Goal: Transaction & Acquisition: Purchase product/service

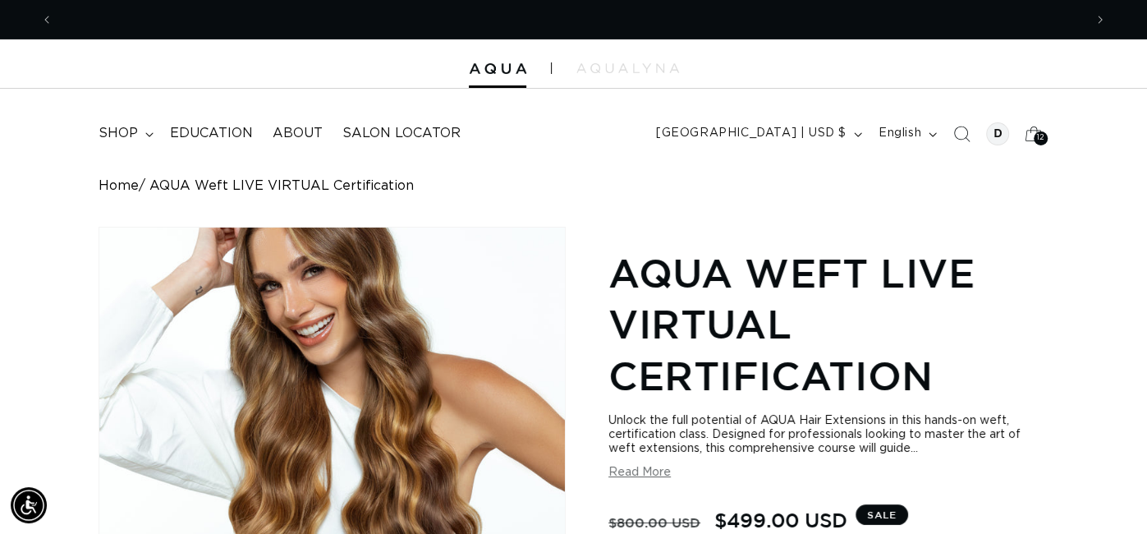
scroll to position [0, 2061]
click at [138, 137] on summary "shop" at bounding box center [124, 133] width 71 height 37
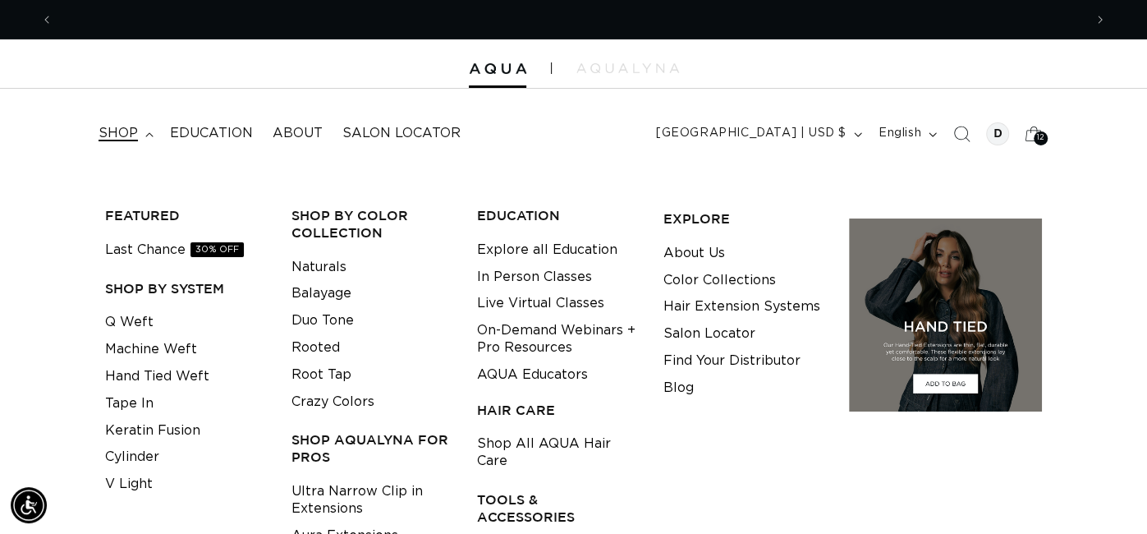
scroll to position [0, 0]
click at [135, 324] on link "Q Weft" at bounding box center [129, 322] width 48 height 27
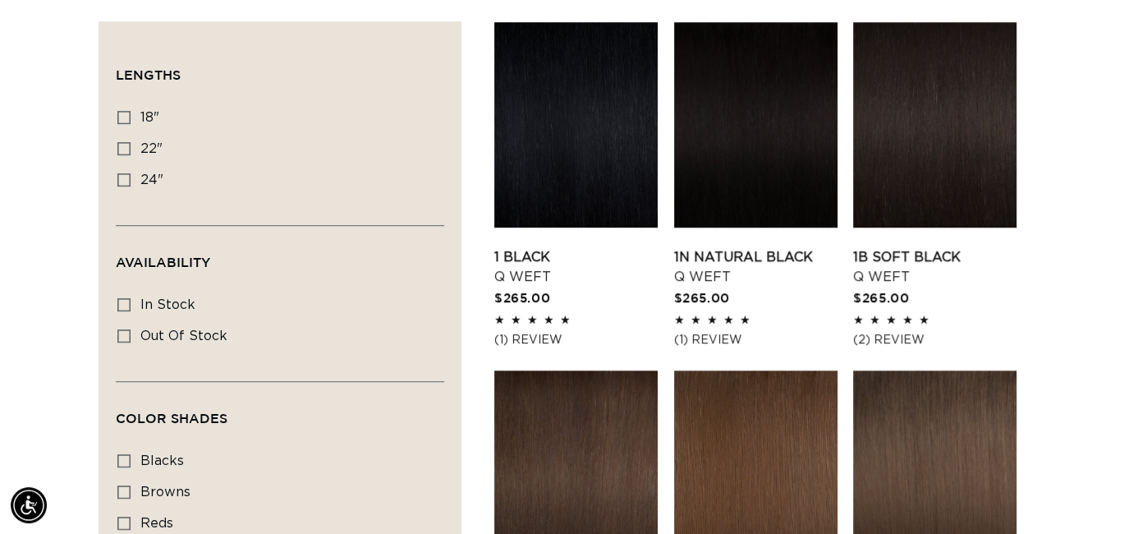
scroll to position [0, 1030]
click at [125, 177] on icon at bounding box center [123, 179] width 13 height 13
click at [125, 177] on input "24" 24" (5 products)" at bounding box center [123, 179] width 13 height 13
checkbox input "true"
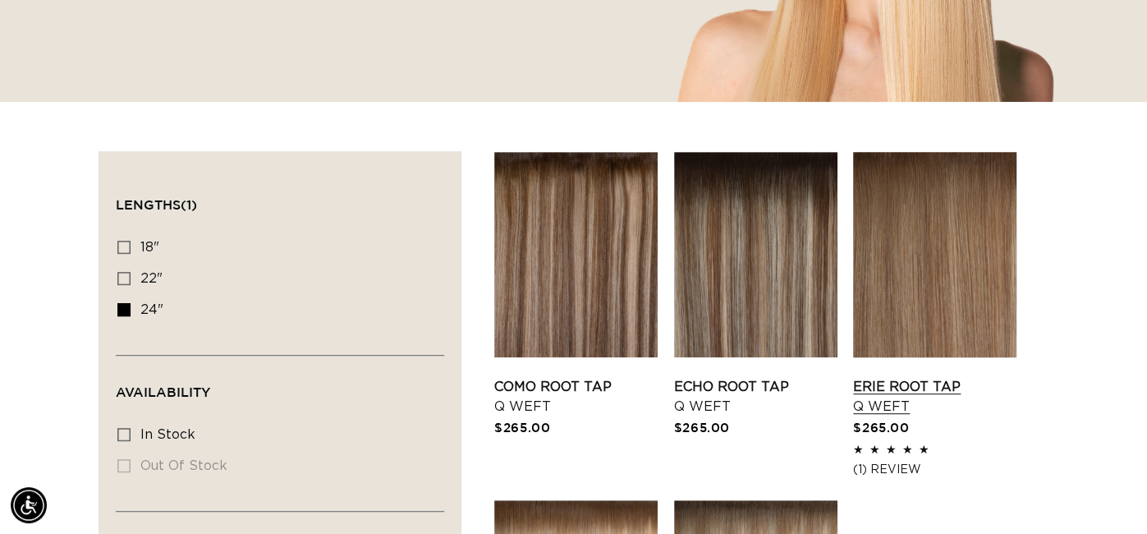
scroll to position [0, 1030]
click at [129, 278] on icon at bounding box center [123, 278] width 13 height 13
click at [129, 278] on input "22" 22" (5 products)" at bounding box center [123, 278] width 13 height 13
checkbox input "true"
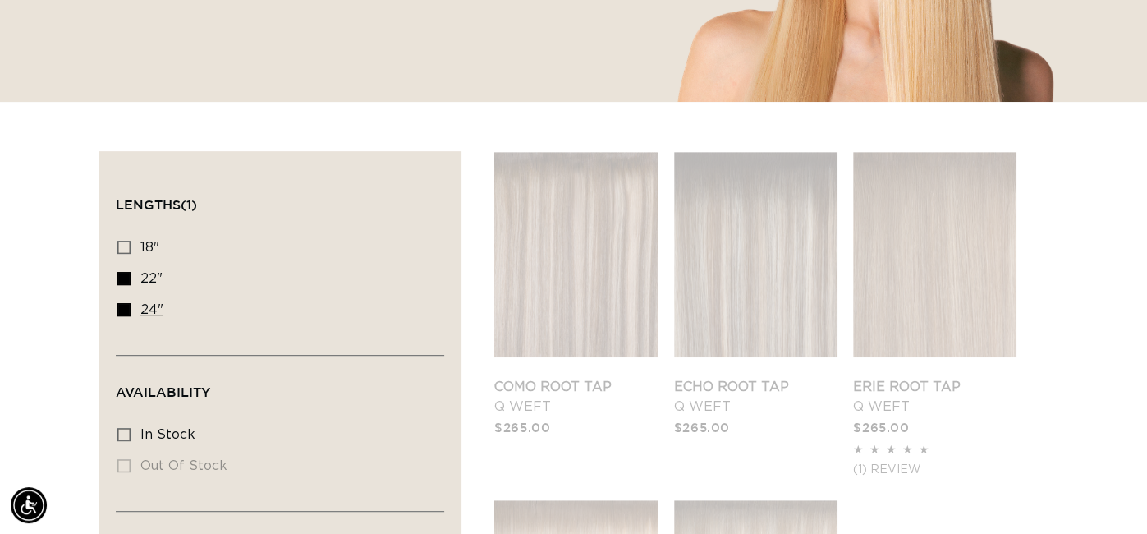
click at [123, 311] on icon at bounding box center [123, 309] width 13 height 13
click at [123, 311] on input "24" 24" (5 products)" at bounding box center [123, 309] width 13 height 13
checkbox input "false"
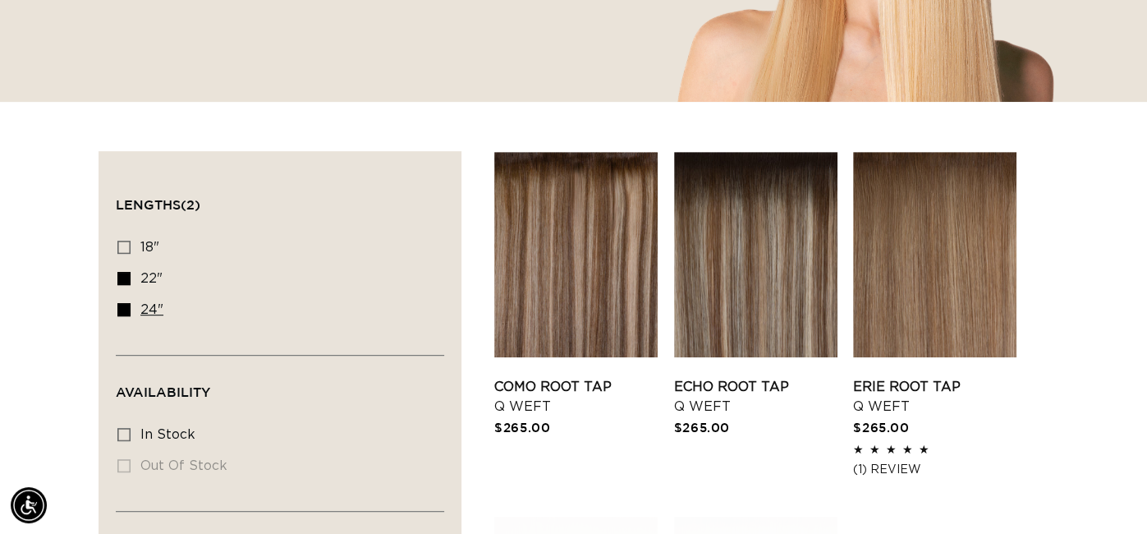
click at [126, 313] on icon at bounding box center [123, 309] width 13 height 13
click at [126, 313] on input "24" 24" (5 products)" at bounding box center [123, 309] width 13 height 13
checkbox input "false"
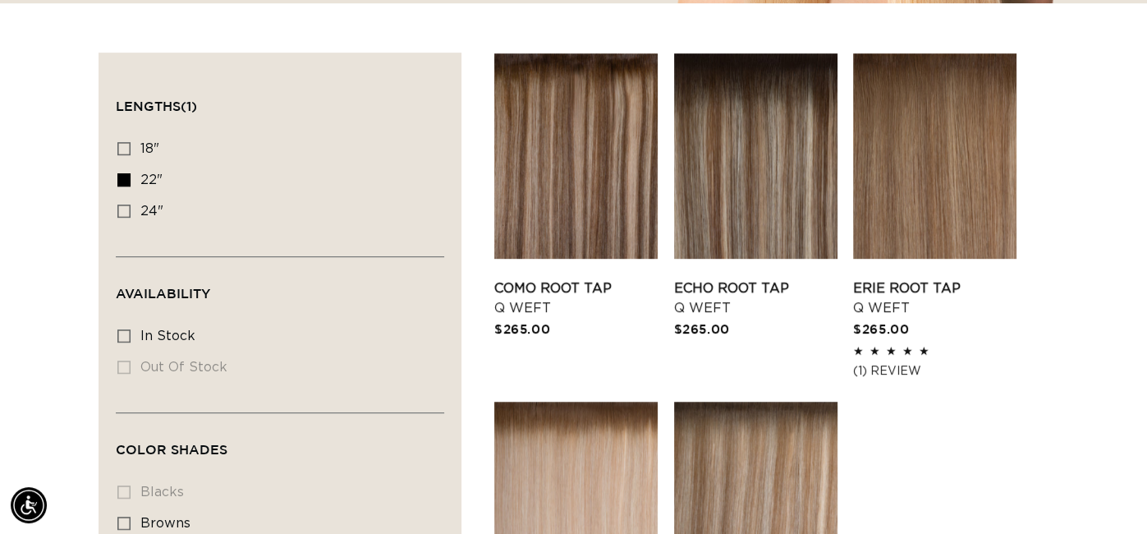
scroll to position [540, 0]
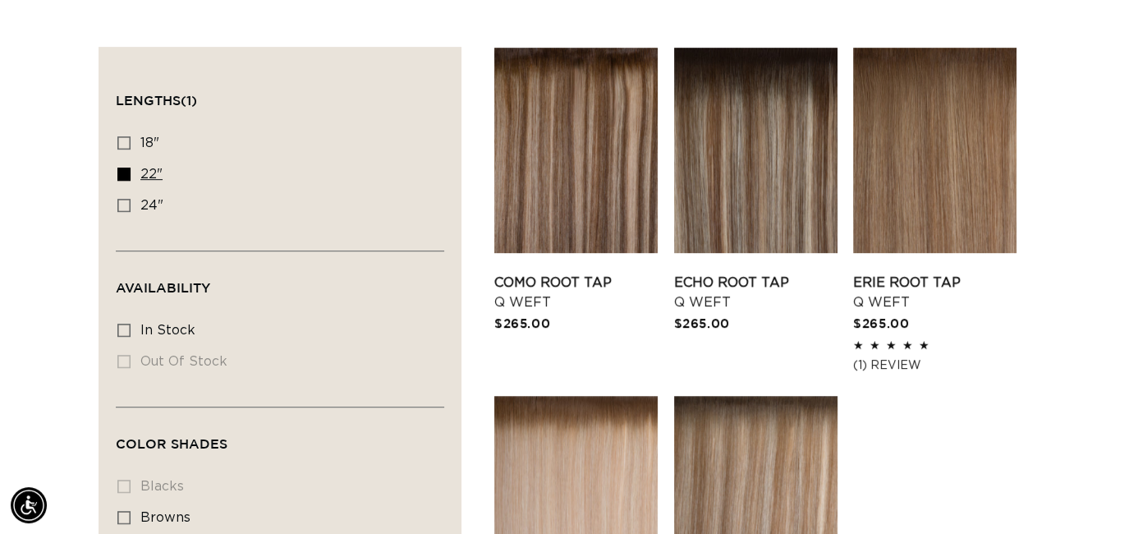
click at [118, 176] on icon at bounding box center [123, 174] width 13 height 13
click at [118, 176] on input "22" 22" (5 products)" at bounding box center [123, 174] width 13 height 13
checkbox input "false"
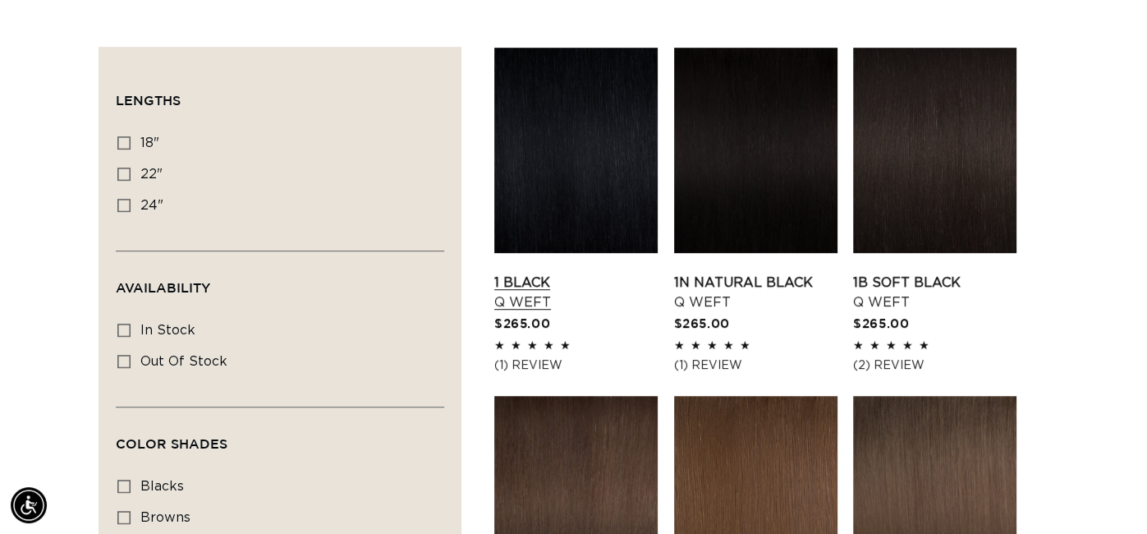
click at [521, 273] on link "1 Black Q Weft" at bounding box center [575, 292] width 163 height 39
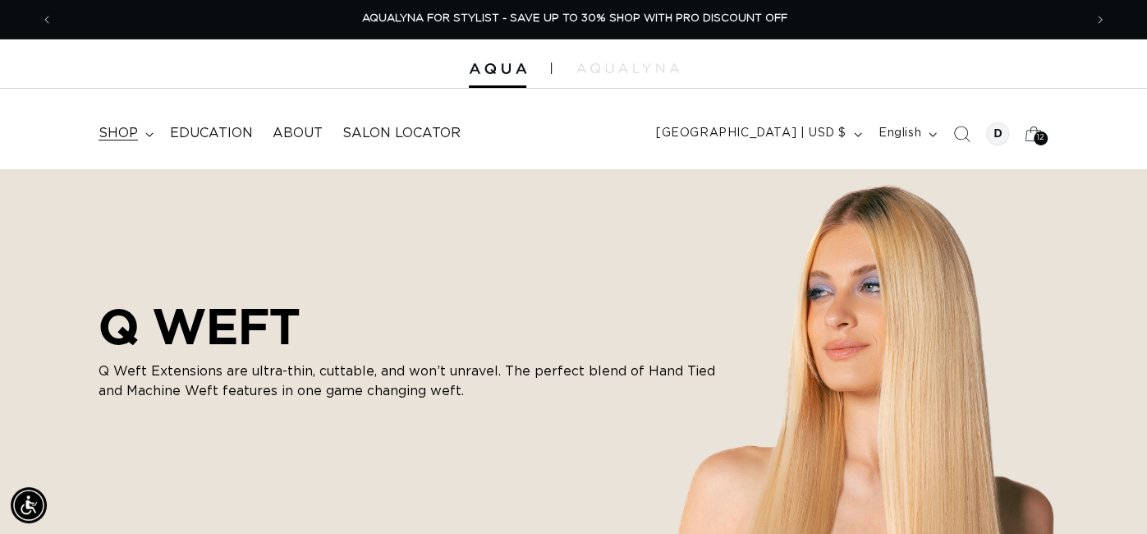
click at [138, 132] on summary "shop" at bounding box center [124, 133] width 71 height 37
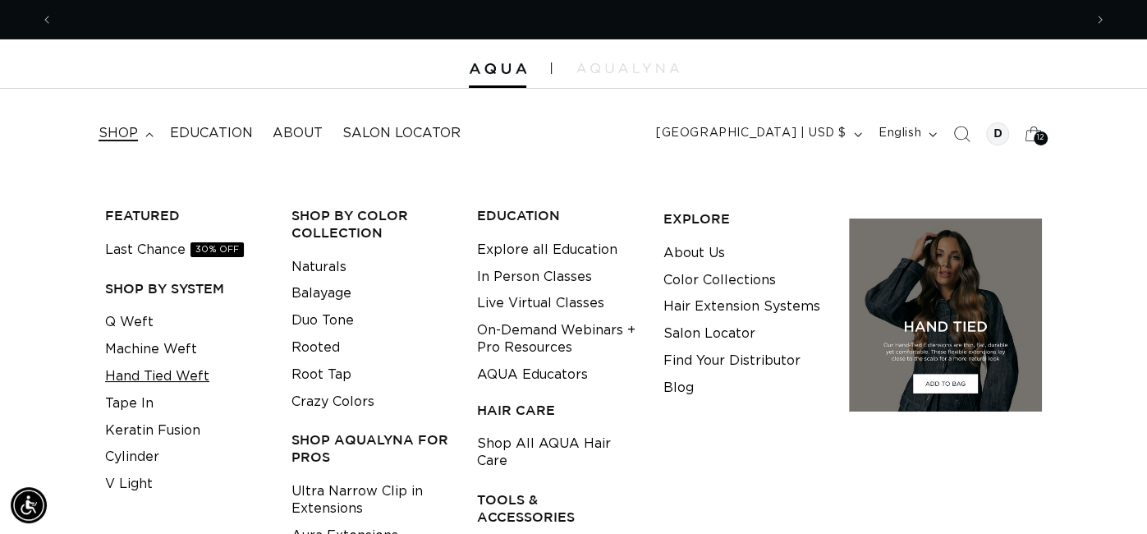
scroll to position [0, 1030]
click at [181, 381] on link "Hand Tied Weft" at bounding box center [157, 376] width 104 height 27
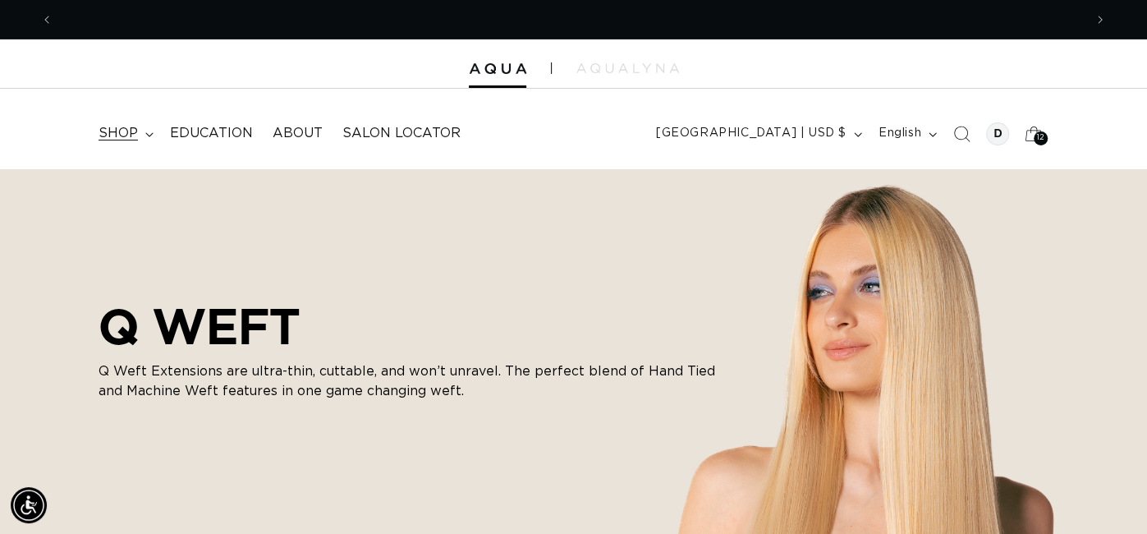
scroll to position [0, 0]
click at [142, 143] on summary "shop" at bounding box center [124, 133] width 71 height 37
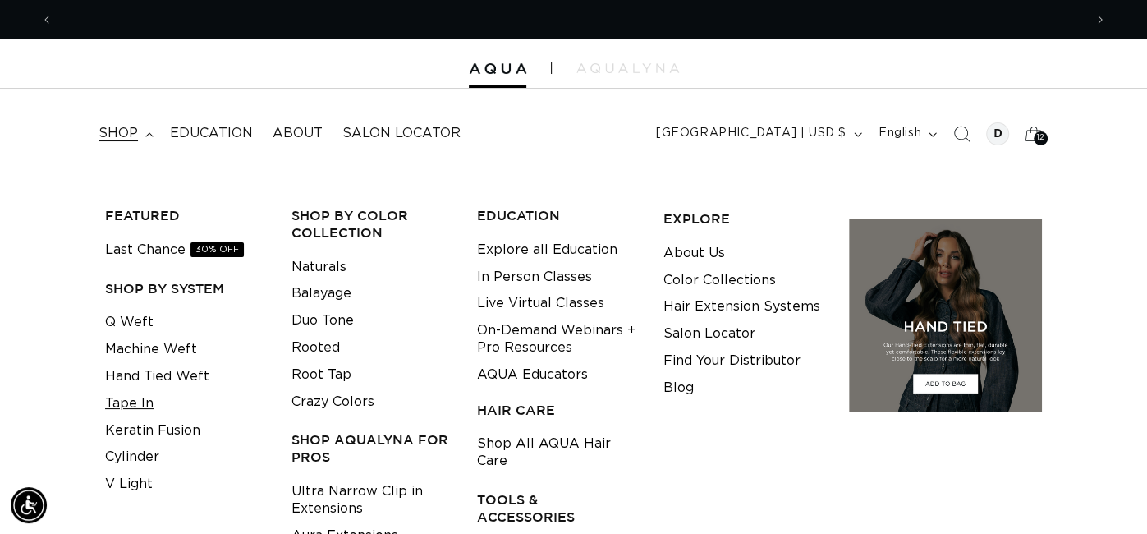
scroll to position [0, 1030]
click at [139, 405] on link "Tape In" at bounding box center [129, 403] width 48 height 27
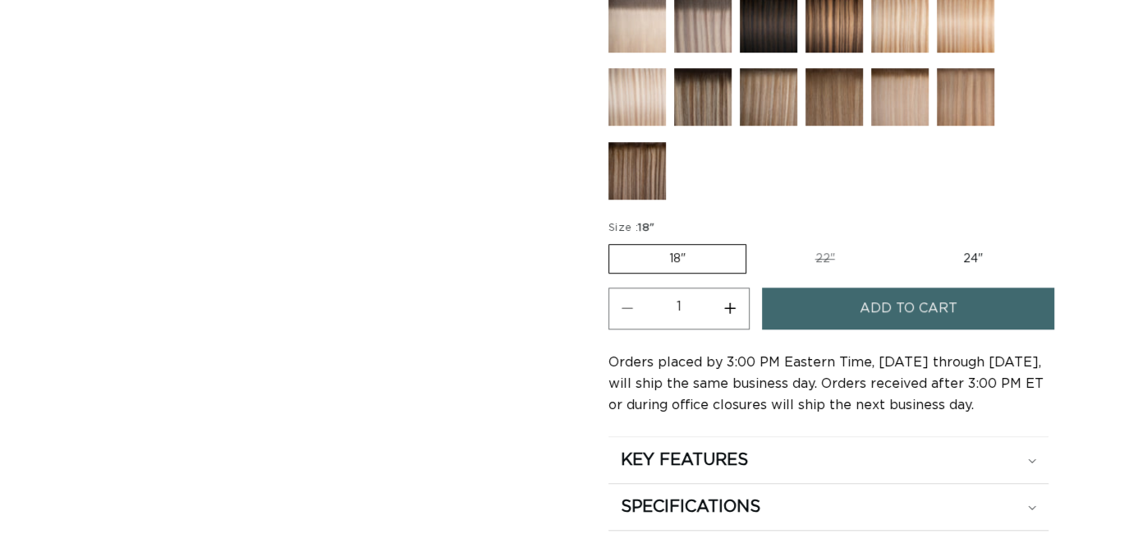
click at [963, 257] on label "24" Variant sold out or unavailable" at bounding box center [973, 259] width 140 height 28
click at [904, 241] on input "24" Variant sold out or unavailable" at bounding box center [903, 241] width 1 height 1
radio input "true"
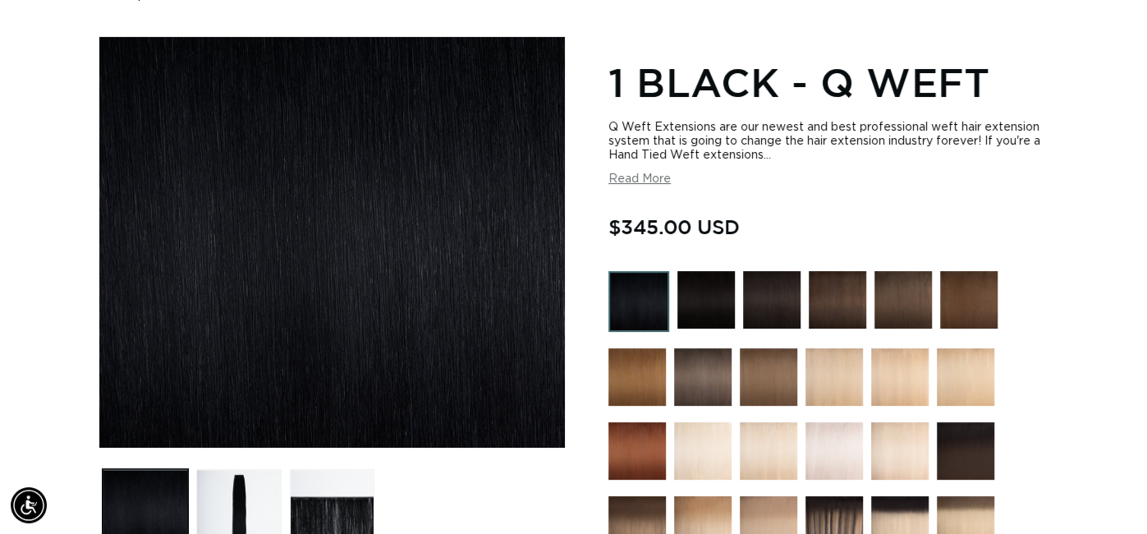
scroll to position [0, 2061]
click at [245, 477] on button "Load image 2 in gallery view" at bounding box center [238, 511] width 85 height 85
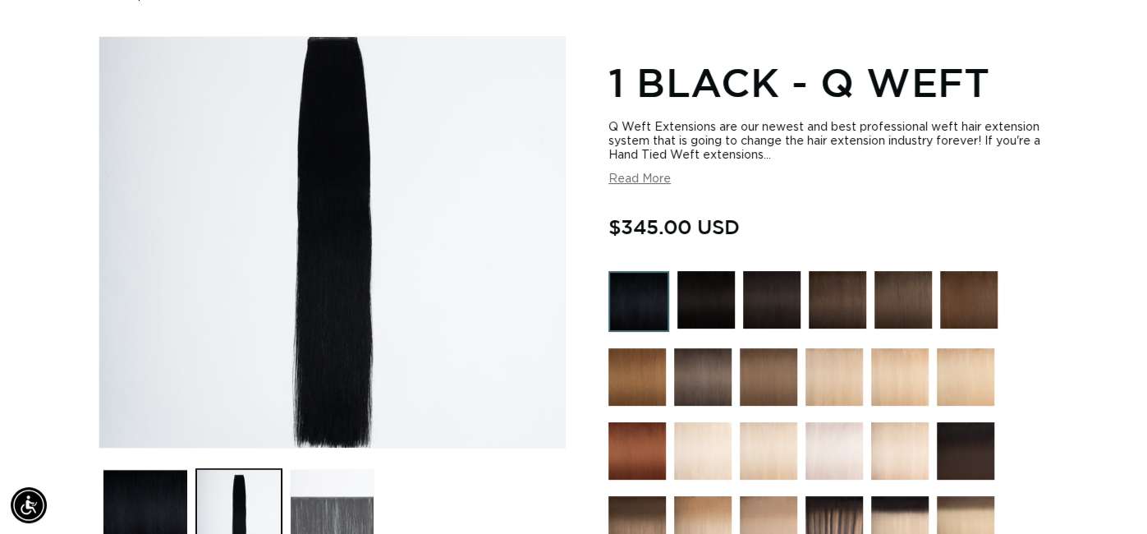
click at [369, 508] on button "Load image 3 in gallery view" at bounding box center [332, 511] width 85 height 85
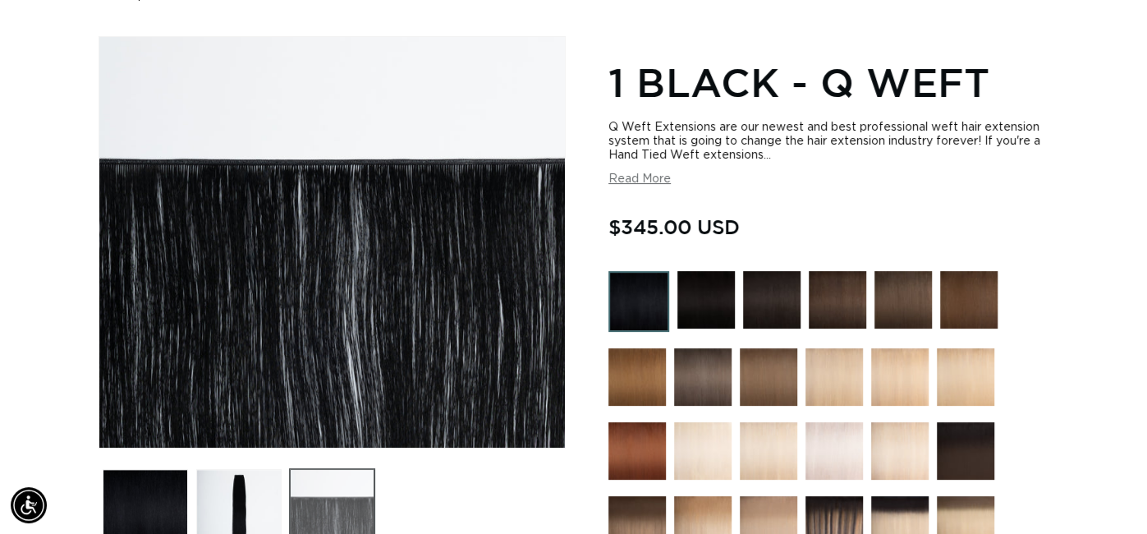
scroll to position [0, 0]
click at [241, 498] on button "Load image 2 in gallery view" at bounding box center [238, 511] width 85 height 85
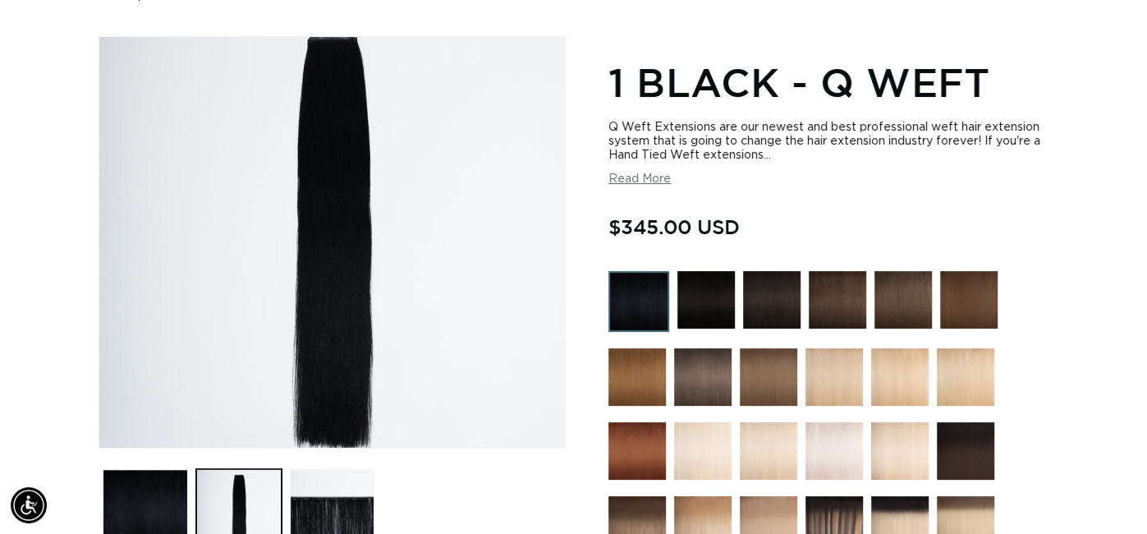
scroll to position [0, 1030]
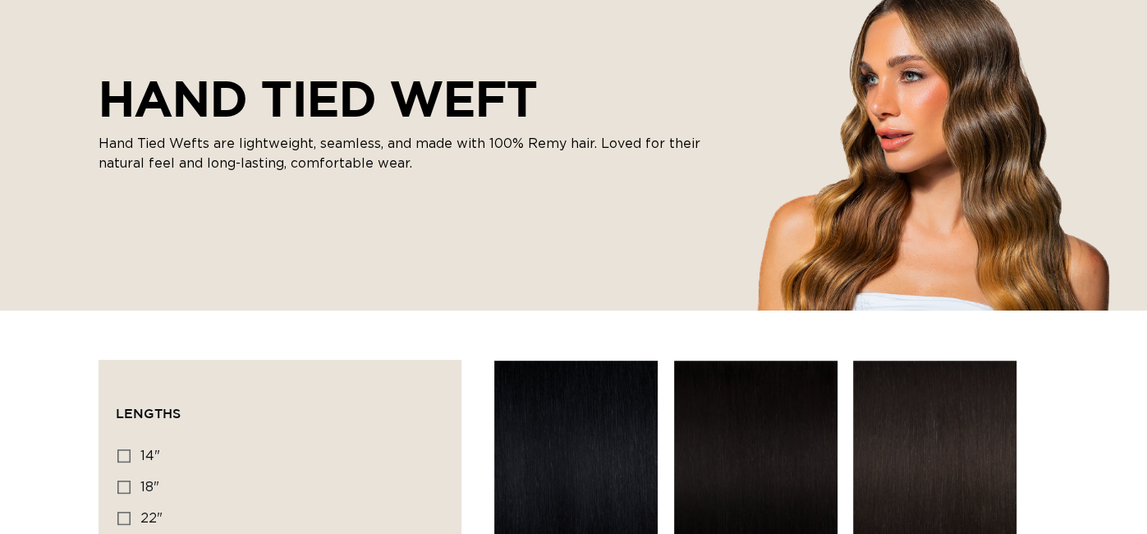
scroll to position [500, 0]
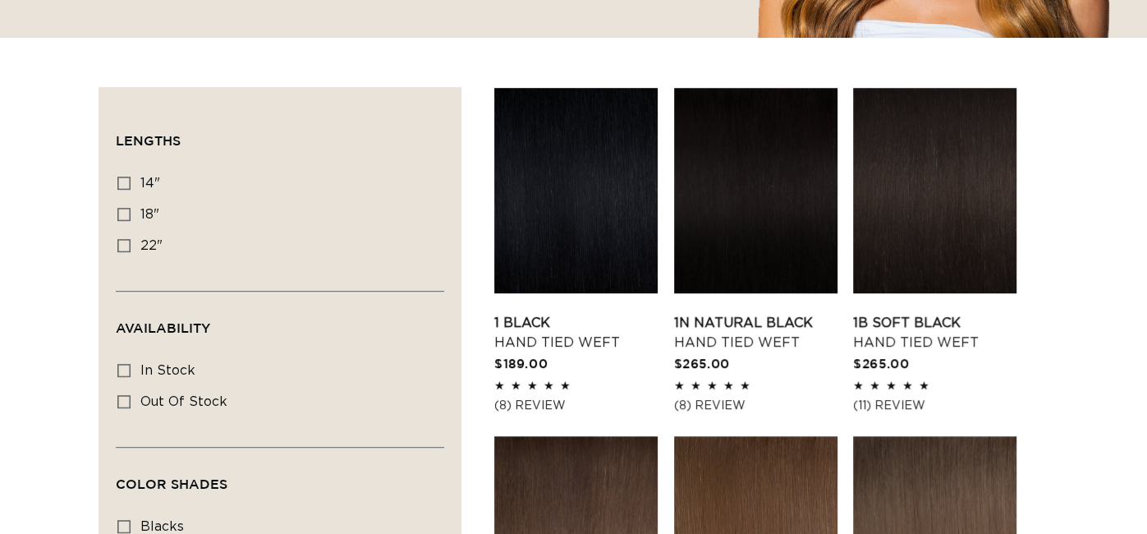
click at [122, 245] on icon at bounding box center [123, 245] width 13 height 13
click at [122, 245] on input "22" 22" (30 products)" at bounding box center [123, 245] width 13 height 13
checkbox input "true"
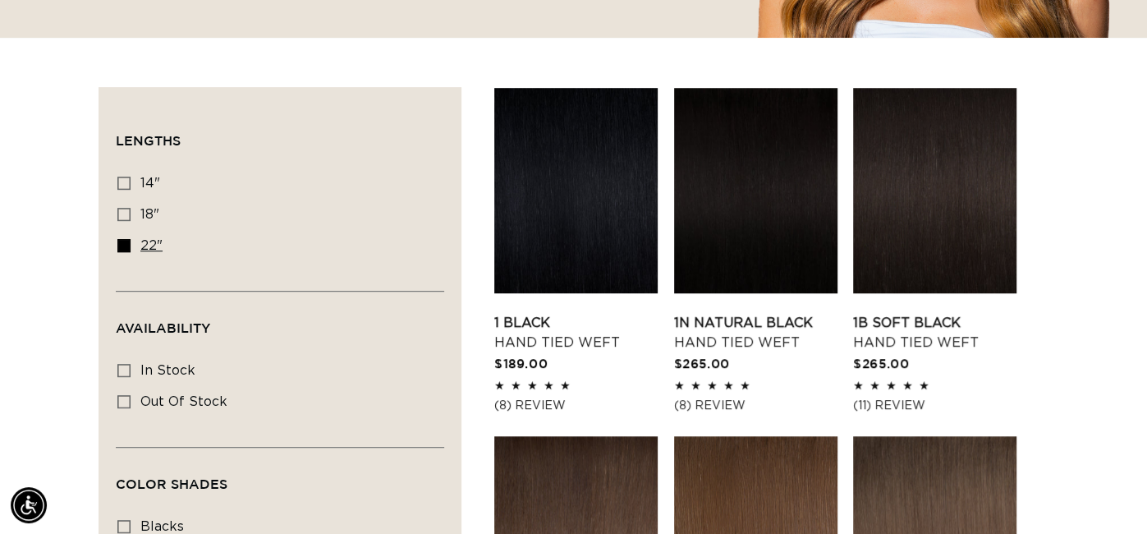
scroll to position [0, 0]
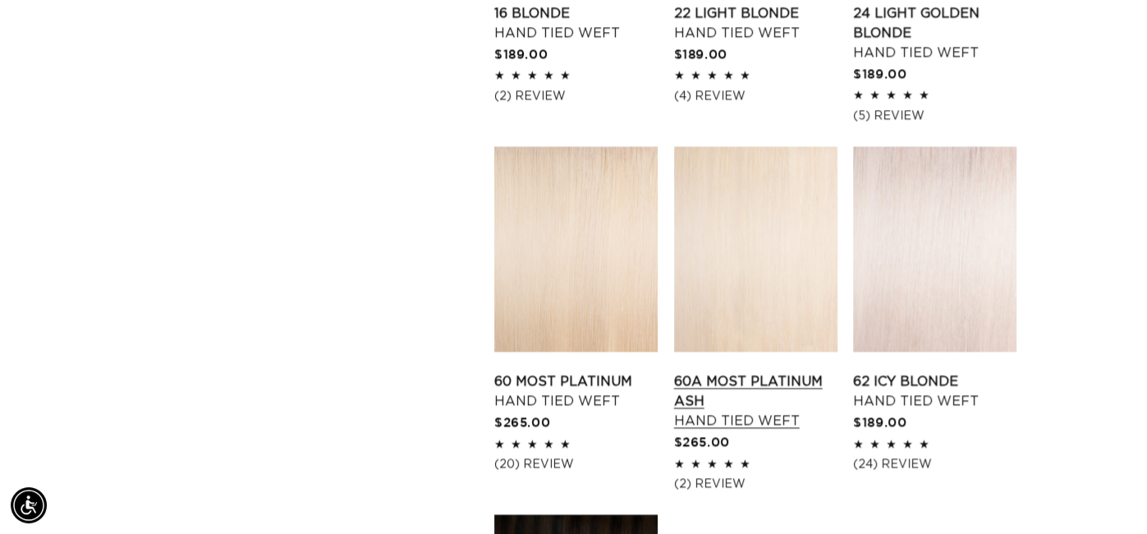
scroll to position [0, 2061]
click at [716, 383] on link "60A Most Platinum Ash Hand Tied Weft" at bounding box center [755, 400] width 163 height 59
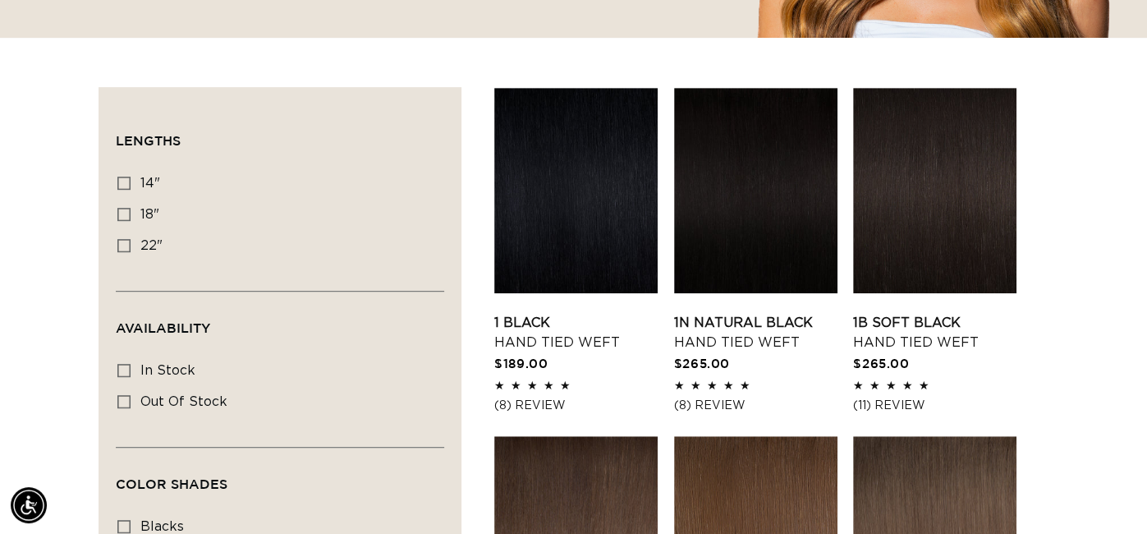
scroll to position [0, 1030]
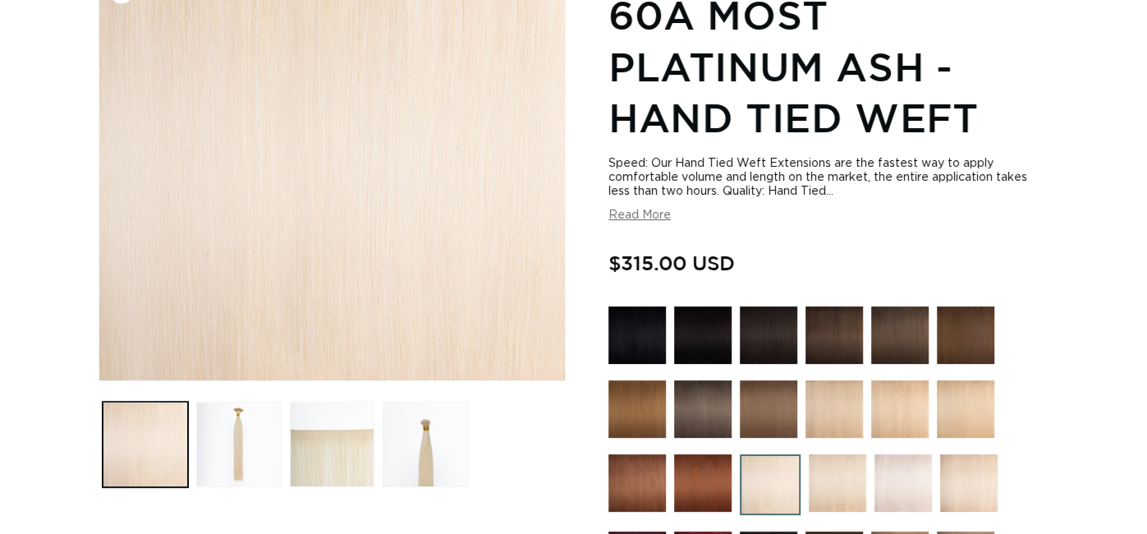
scroll to position [0, 1030]
click at [645, 218] on button "Read More" at bounding box center [640, 215] width 62 height 14
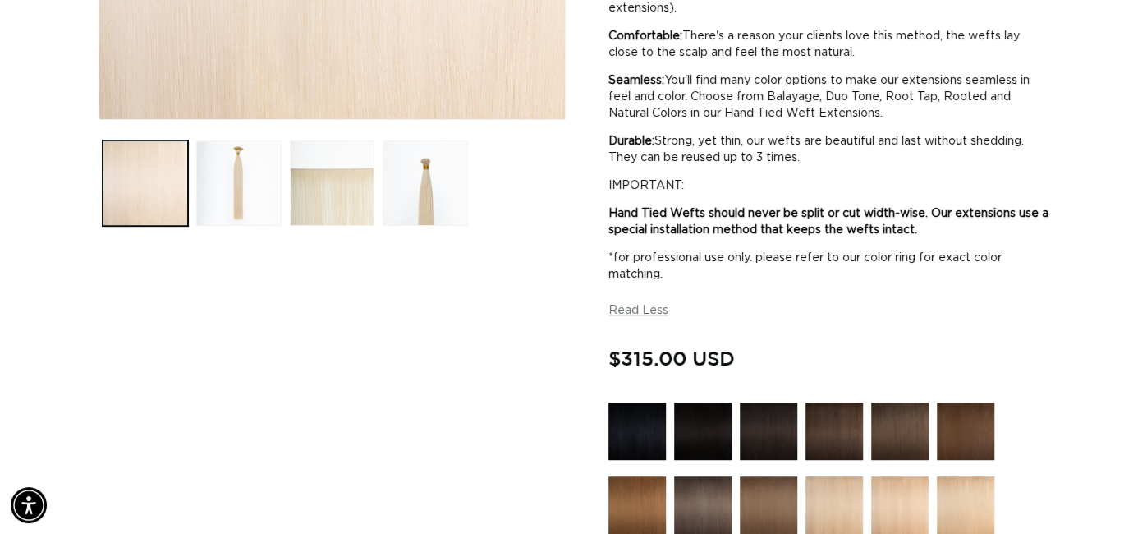
scroll to position [504, 0]
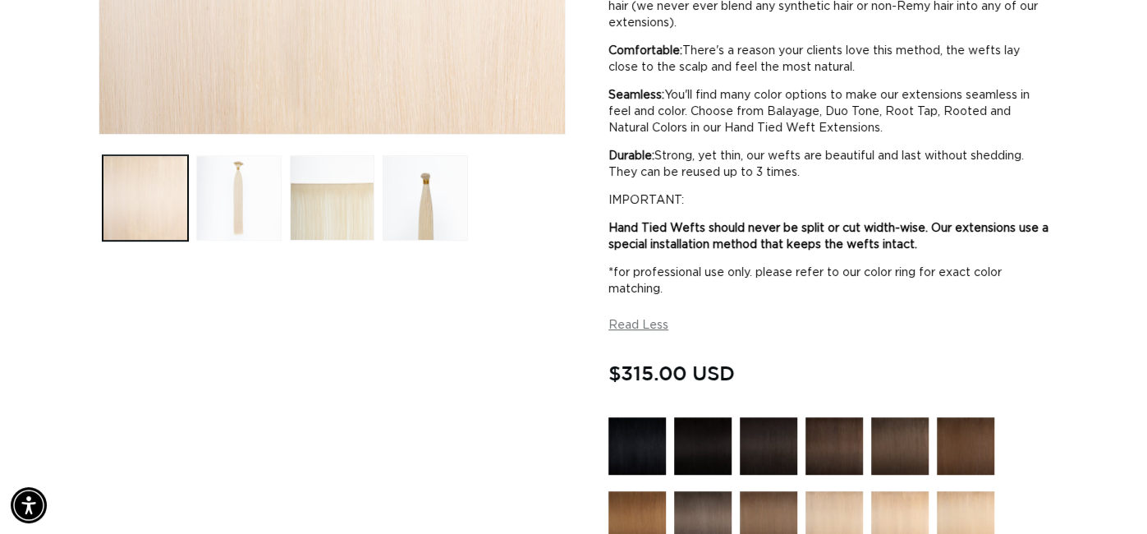
click at [230, 173] on button "Load image 2 in gallery view" at bounding box center [238, 197] width 85 height 85
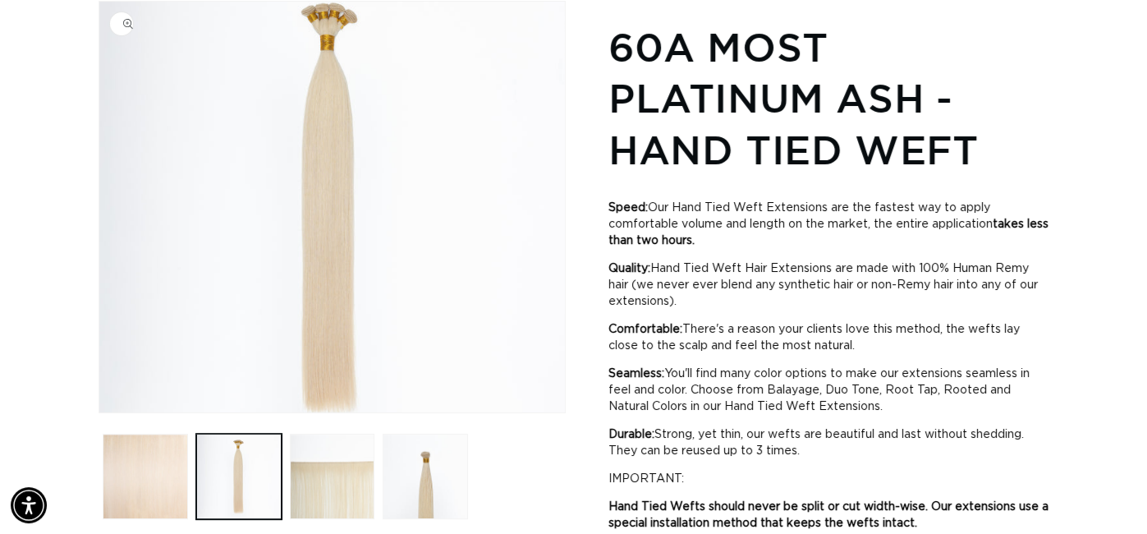
scroll to position [0, 2061]
click at [312, 465] on button "Load image 3 in gallery view" at bounding box center [332, 476] width 85 height 85
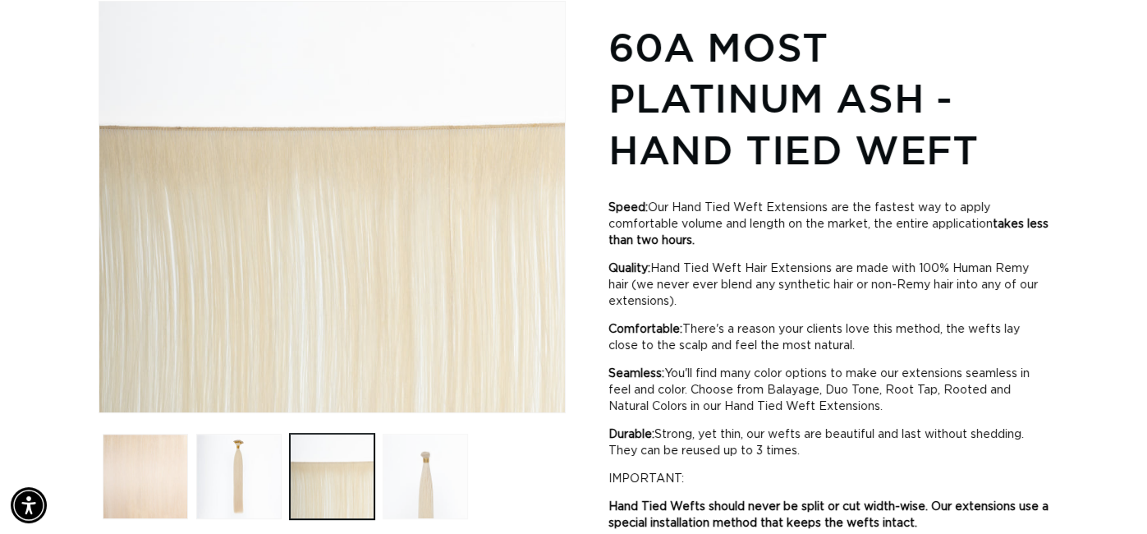
scroll to position [0, 0]
click at [432, 487] on button "Load image 4 in gallery view" at bounding box center [425, 476] width 85 height 85
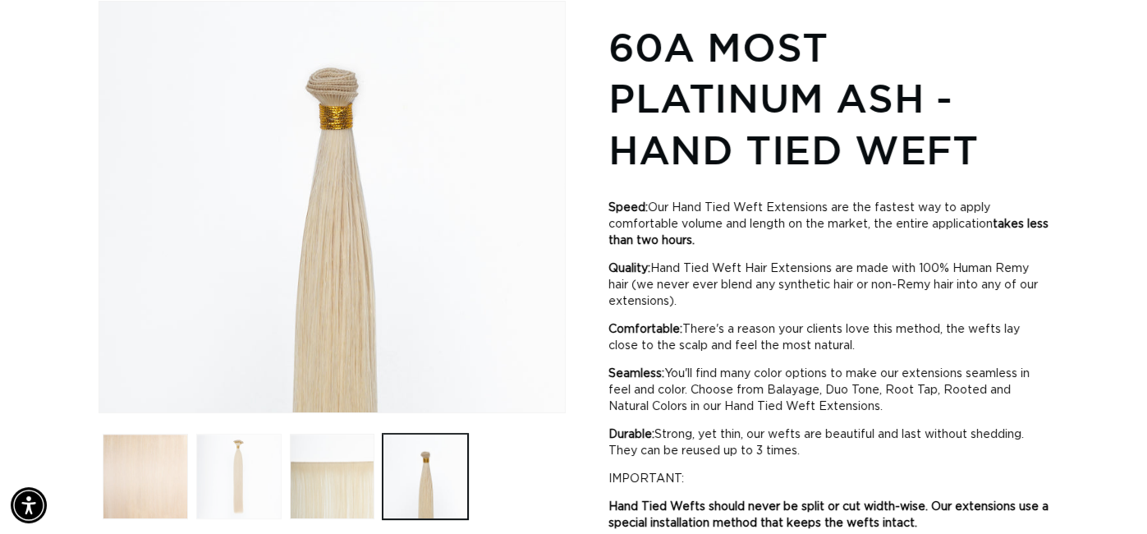
click at [228, 484] on button "Load image 2 in gallery view" at bounding box center [238, 476] width 85 height 85
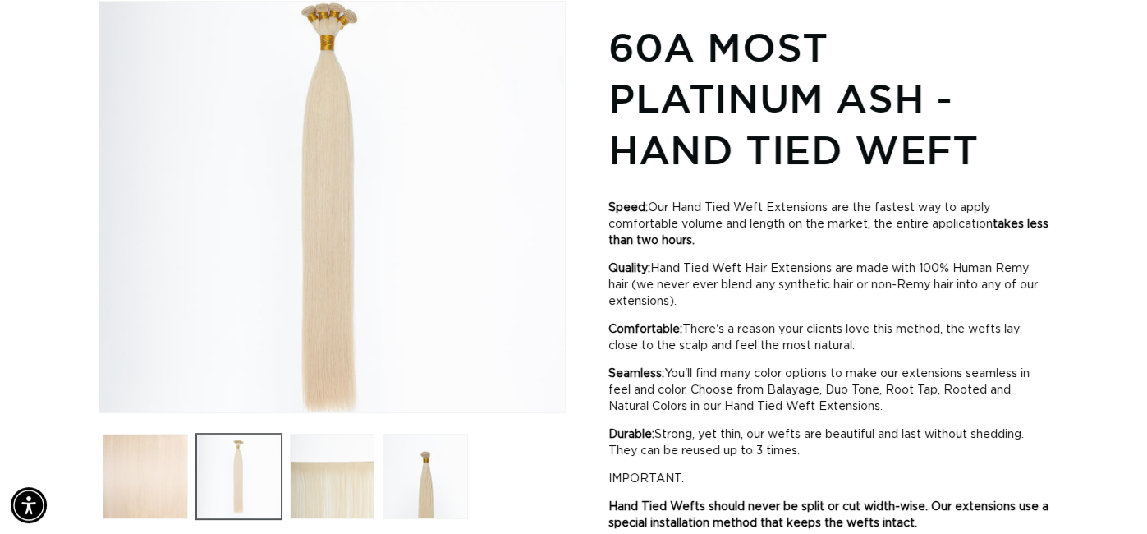
scroll to position [0, 1030]
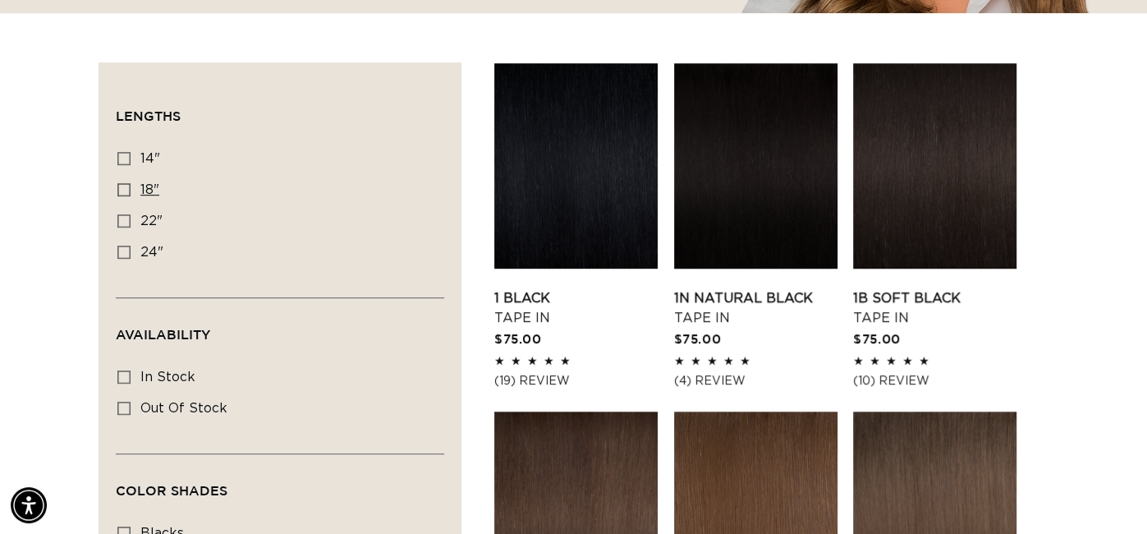
scroll to position [0, 2061]
click at [121, 219] on icon at bounding box center [123, 220] width 13 height 13
click at [121, 219] on input "22" 22" (37 products)" at bounding box center [123, 220] width 13 height 13
checkbox input "true"
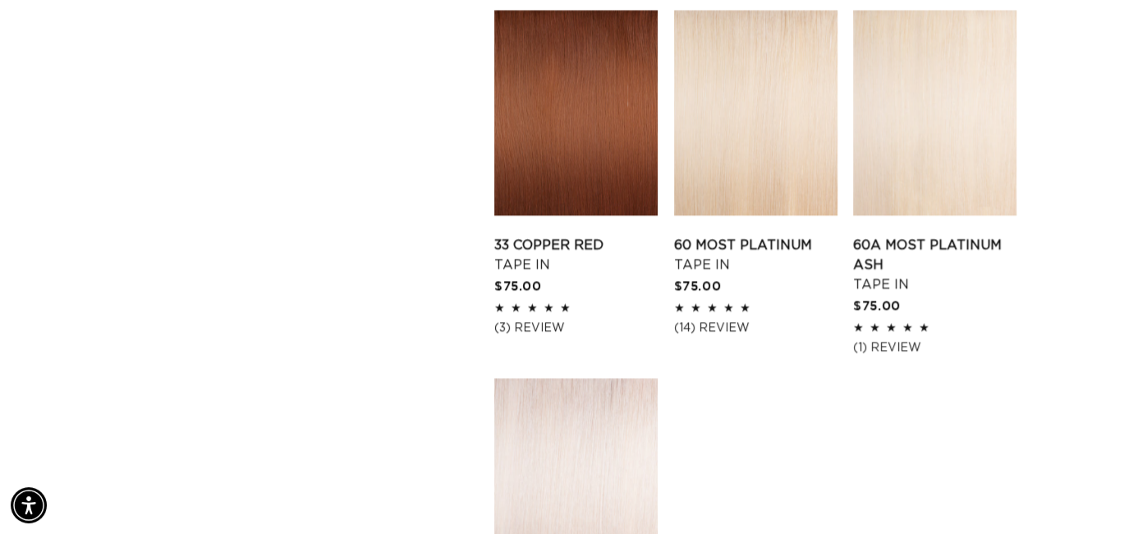
scroll to position [2047, 0]
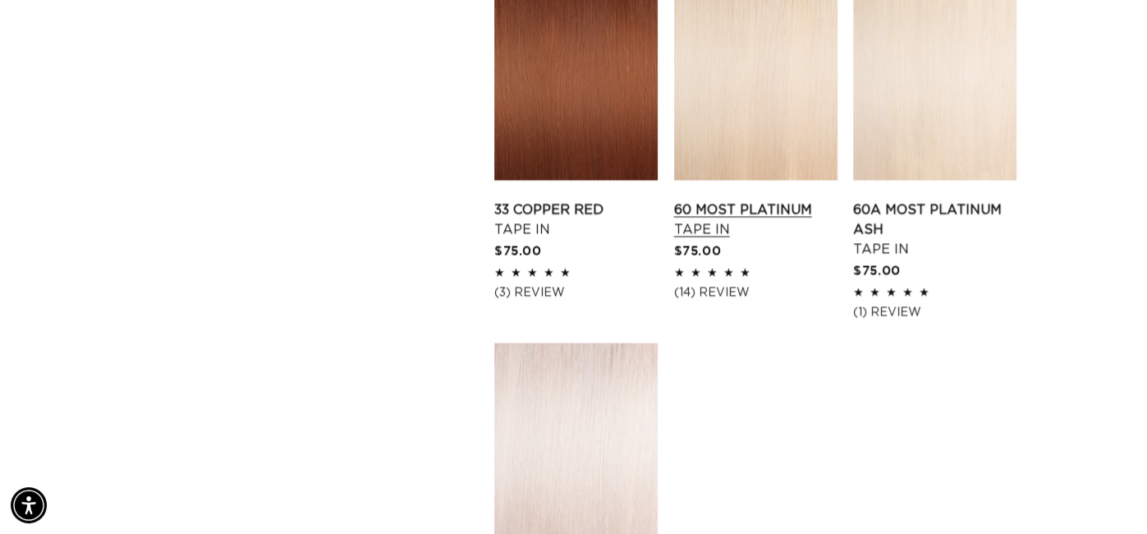
click at [733, 200] on link "60 Most Platinum Tape In" at bounding box center [755, 219] width 163 height 39
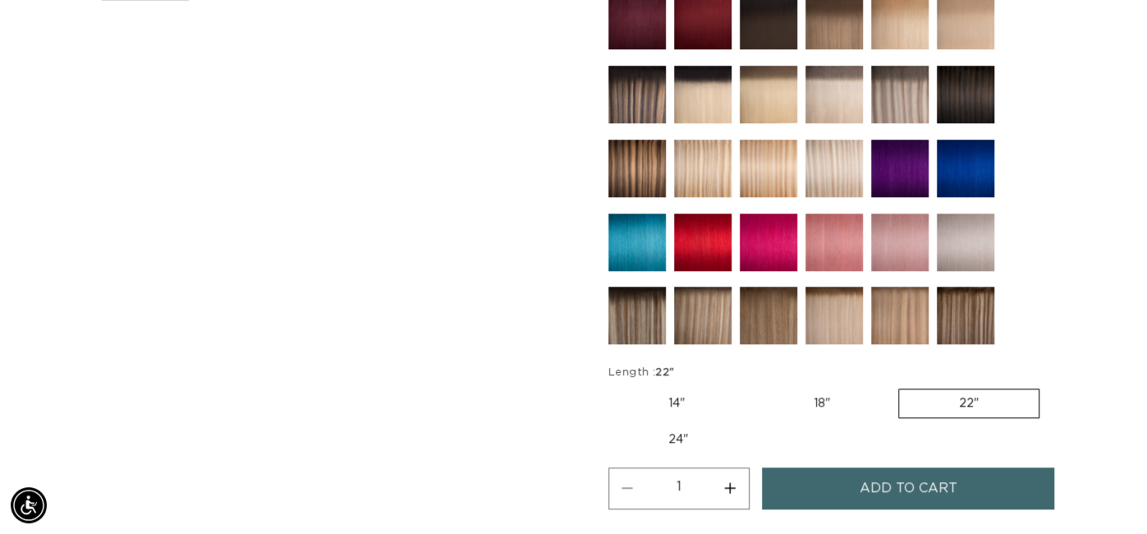
scroll to position [0, 2061]
click at [863, 479] on span "Add to cart" at bounding box center [909, 488] width 98 height 42
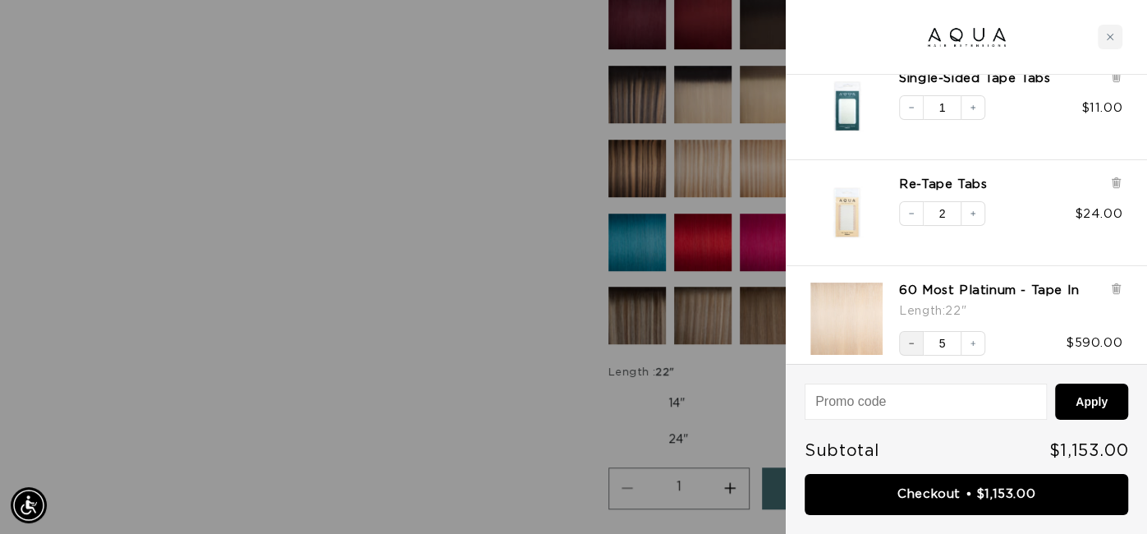
scroll to position [0, 0]
click at [914, 343] on icon "Decrease quantity" at bounding box center [912, 343] width 10 height 10
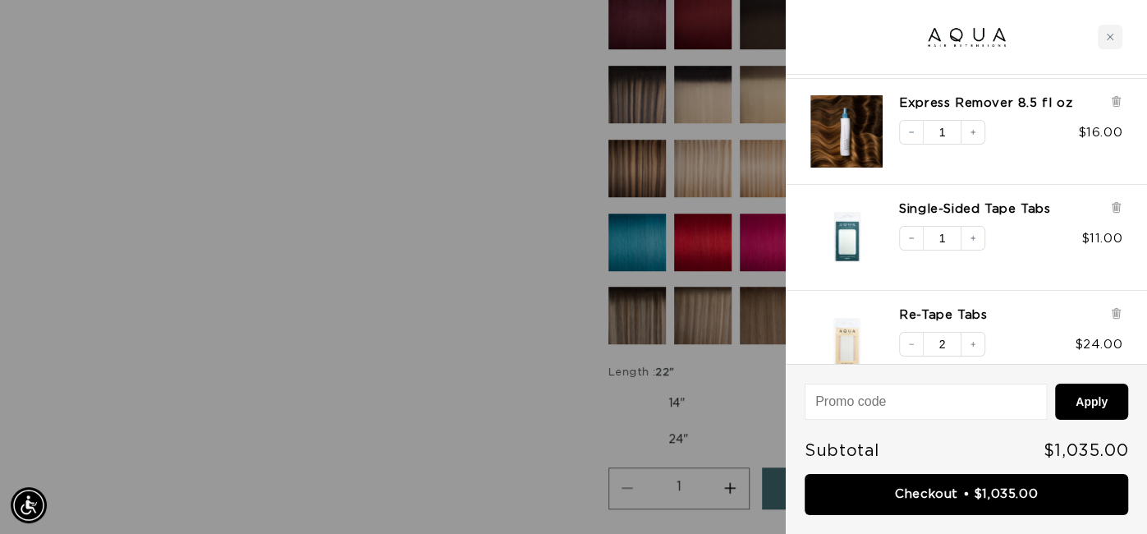
scroll to position [360, 0]
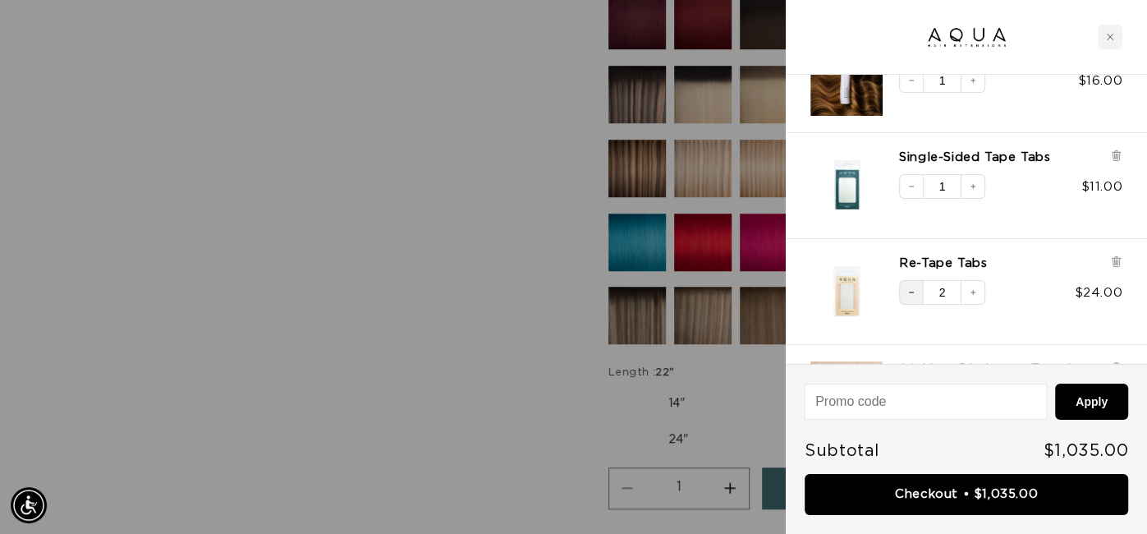
click at [920, 294] on button "Decrease quantity" at bounding box center [911, 292] width 25 height 25
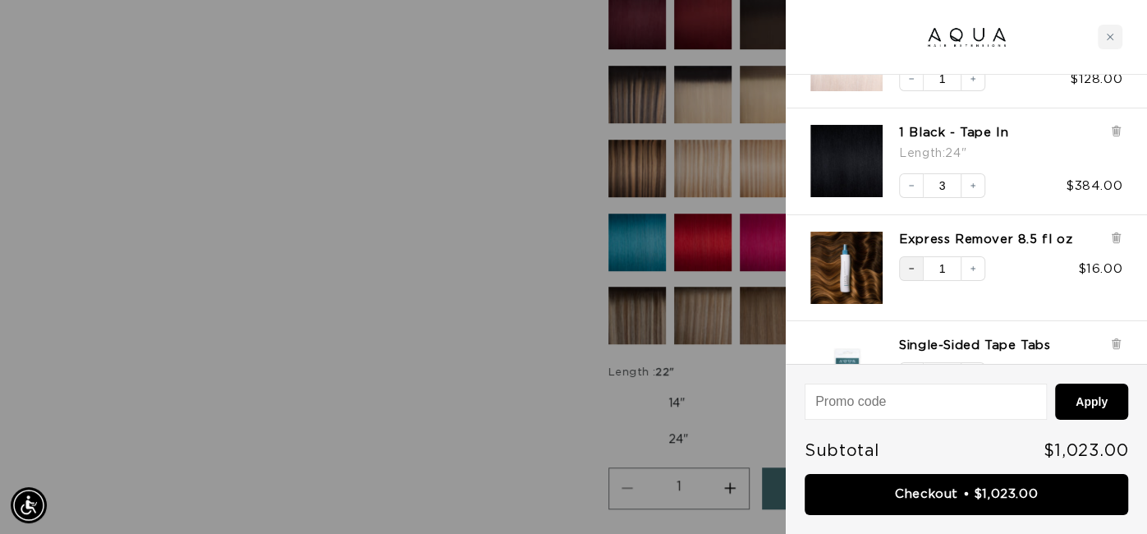
scroll to position [0, 0]
click at [913, 269] on icon "Decrease quantity" at bounding box center [912, 269] width 10 height 10
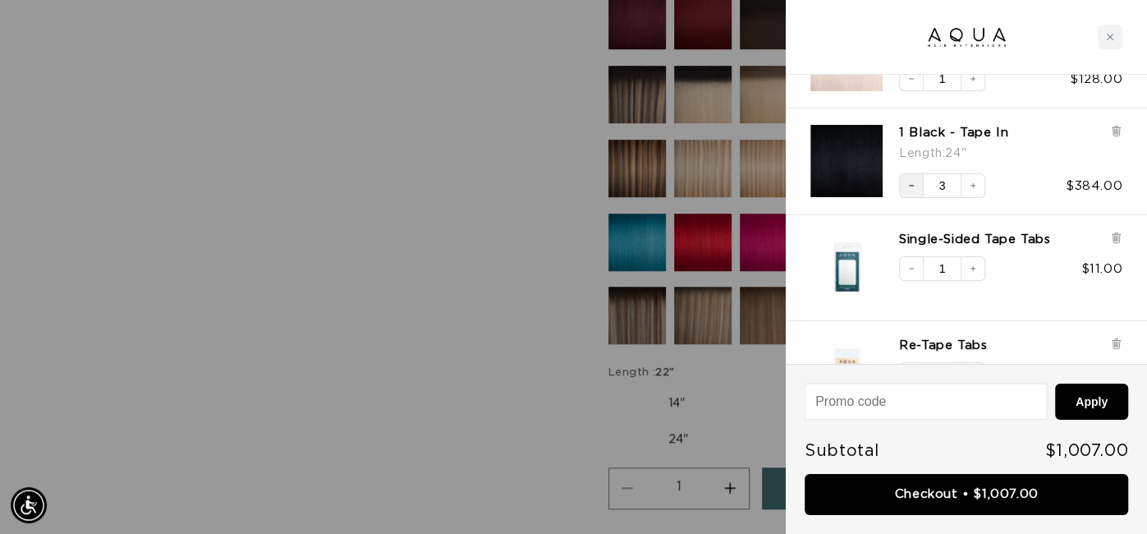
scroll to position [0, 1030]
click at [912, 188] on icon "Decrease quantity" at bounding box center [912, 186] width 10 height 10
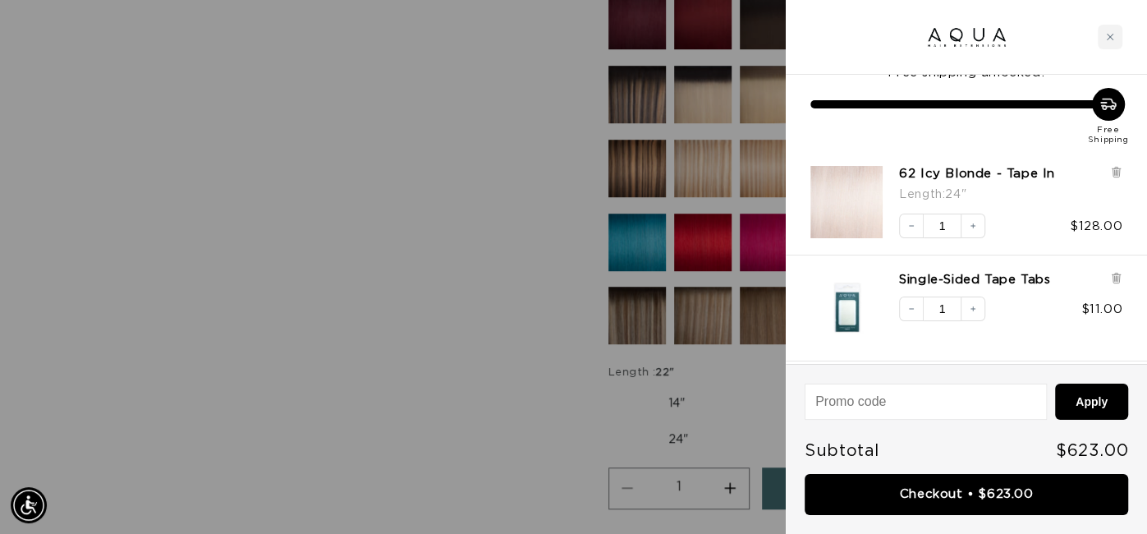
scroll to position [0, 0]
click at [1114, 173] on icon at bounding box center [1115, 171] width 3 height 8
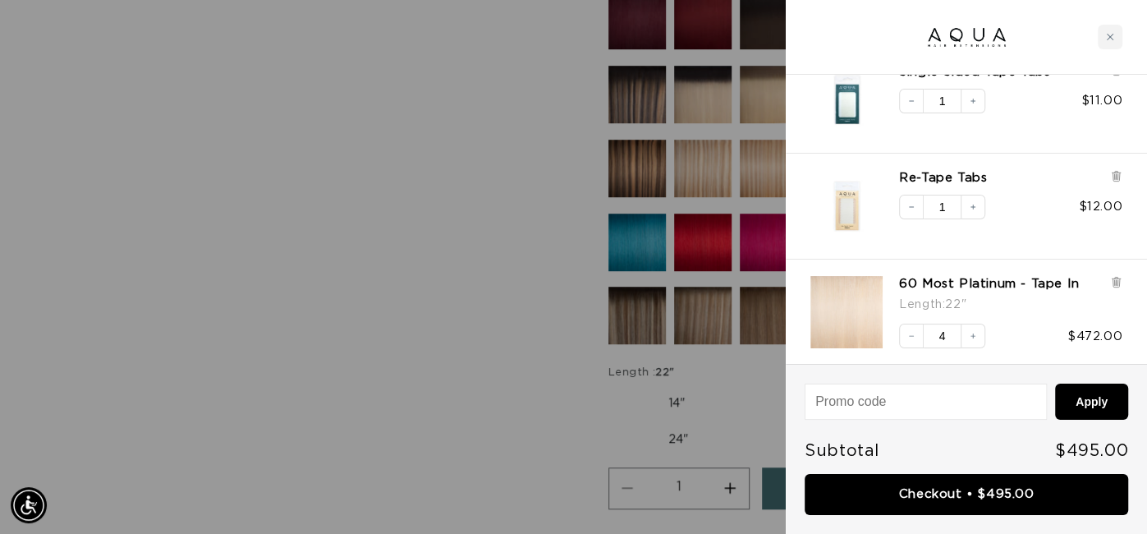
click at [586, 323] on div at bounding box center [573, 267] width 1147 height 534
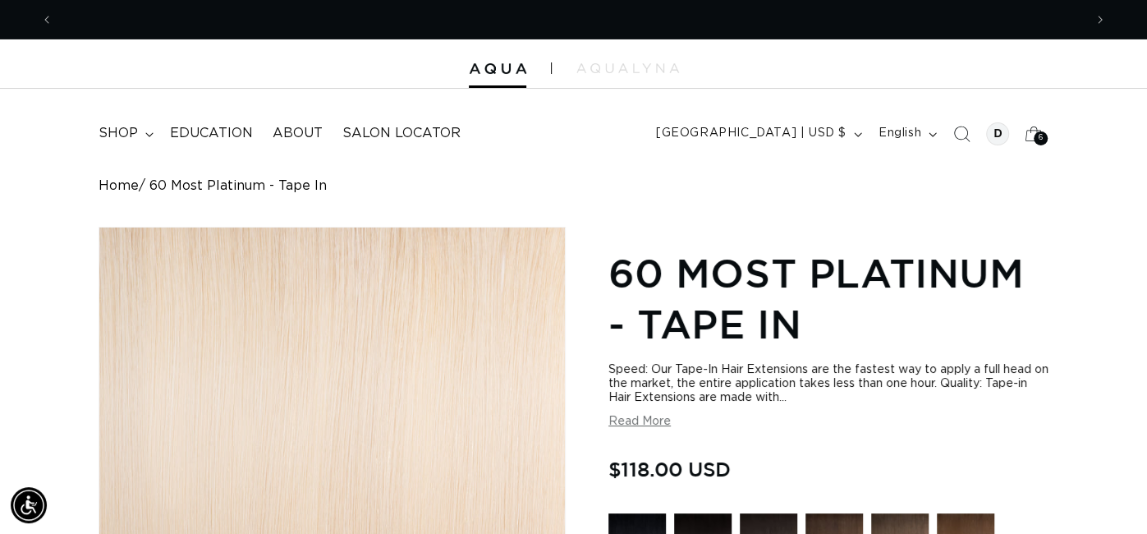
scroll to position [0, 1030]
click at [1036, 133] on div "6 6" at bounding box center [1041, 138] width 14 height 14
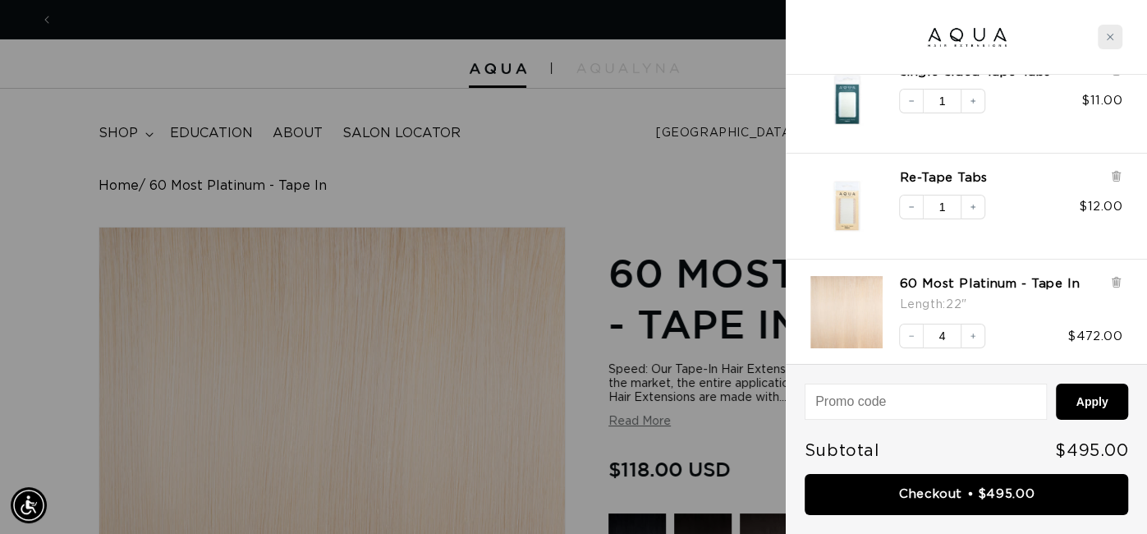
scroll to position [0, 0]
click at [1108, 31] on div "Close cart" at bounding box center [1110, 37] width 25 height 25
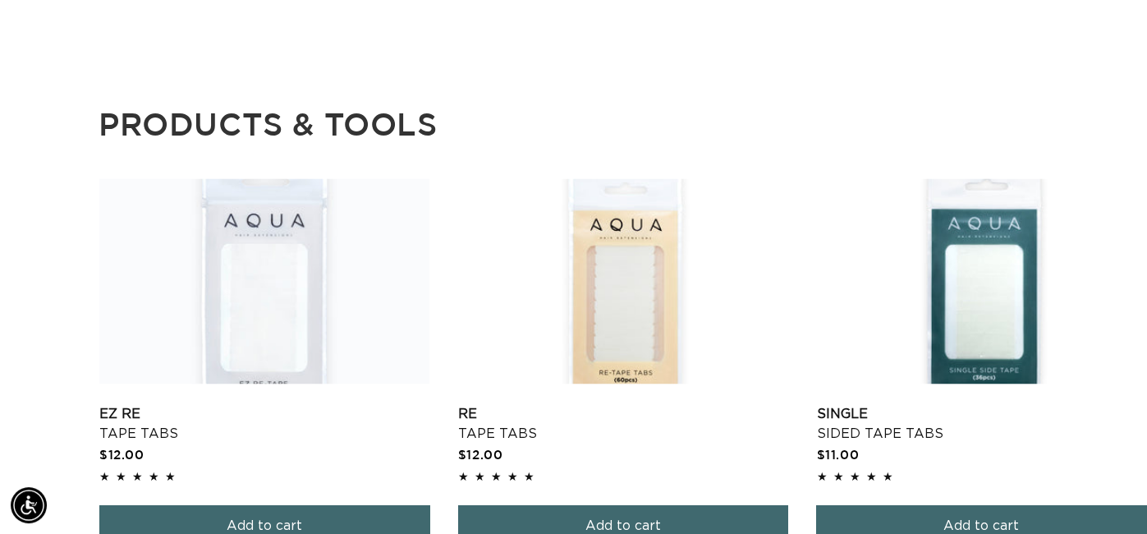
scroll to position [1675, 0]
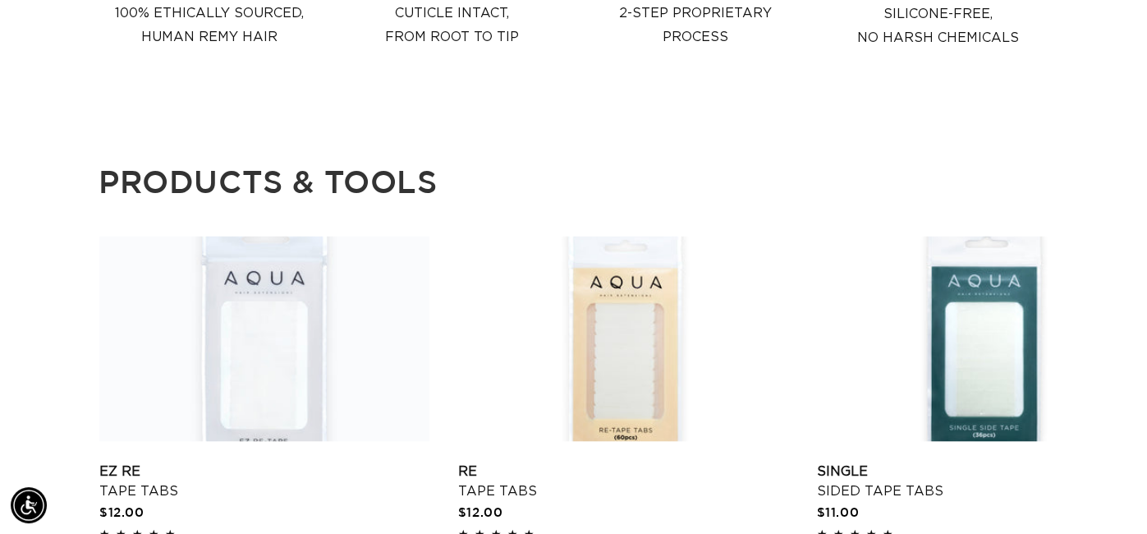
drag, startPoint x: 1146, startPoint y: 21, endPoint x: 1110, endPoint y: 113, distance: 97.8
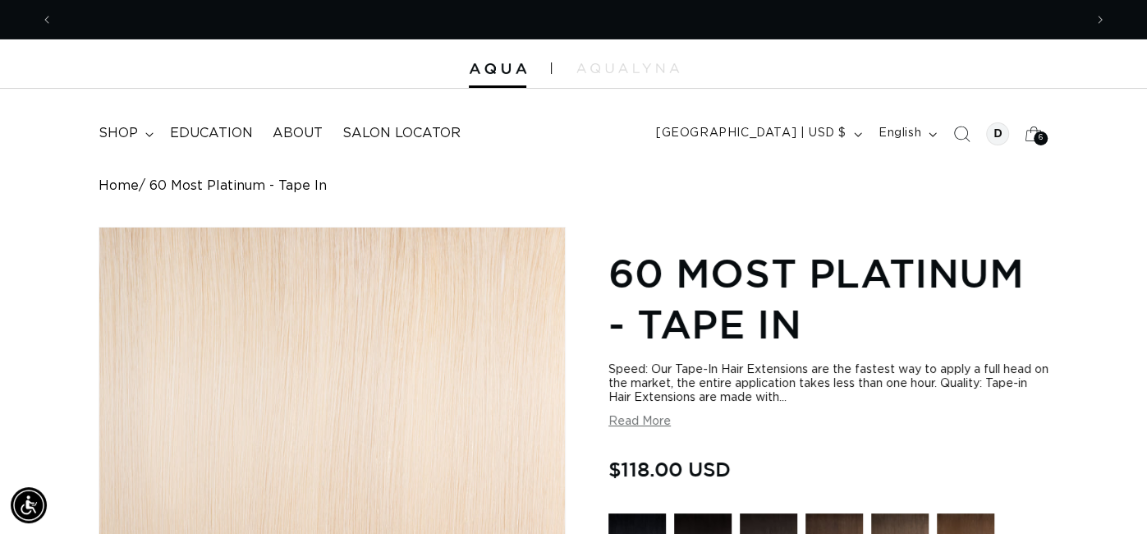
scroll to position [0, 2061]
click at [1037, 126] on icon at bounding box center [1033, 133] width 39 height 39
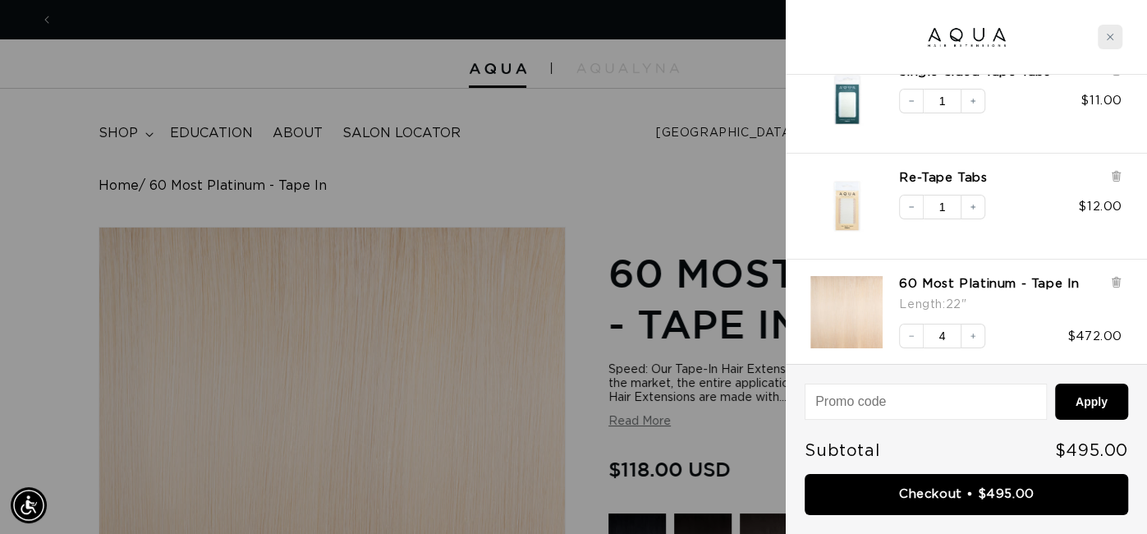
scroll to position [0, 0]
click at [1110, 35] on icon "Close cart" at bounding box center [1110, 37] width 8 height 8
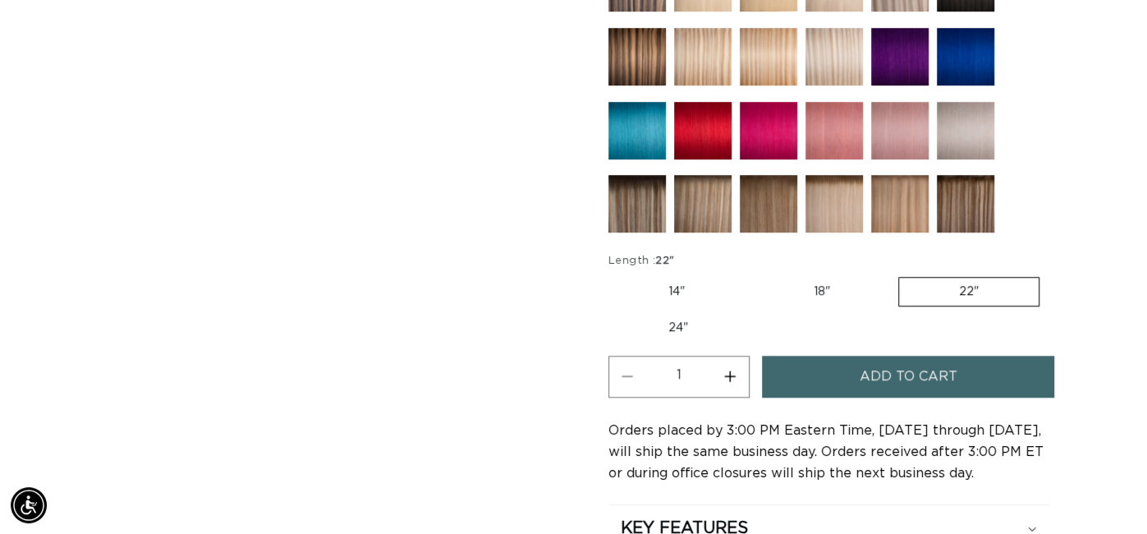
scroll to position [0, 1030]
click at [680, 333] on label "24" Variant sold out or unavailable" at bounding box center [679, 328] width 140 height 28
click at [1048, 274] on input "24" Variant sold out or unavailable" at bounding box center [1048, 273] width 1 height 1
radio input "true"
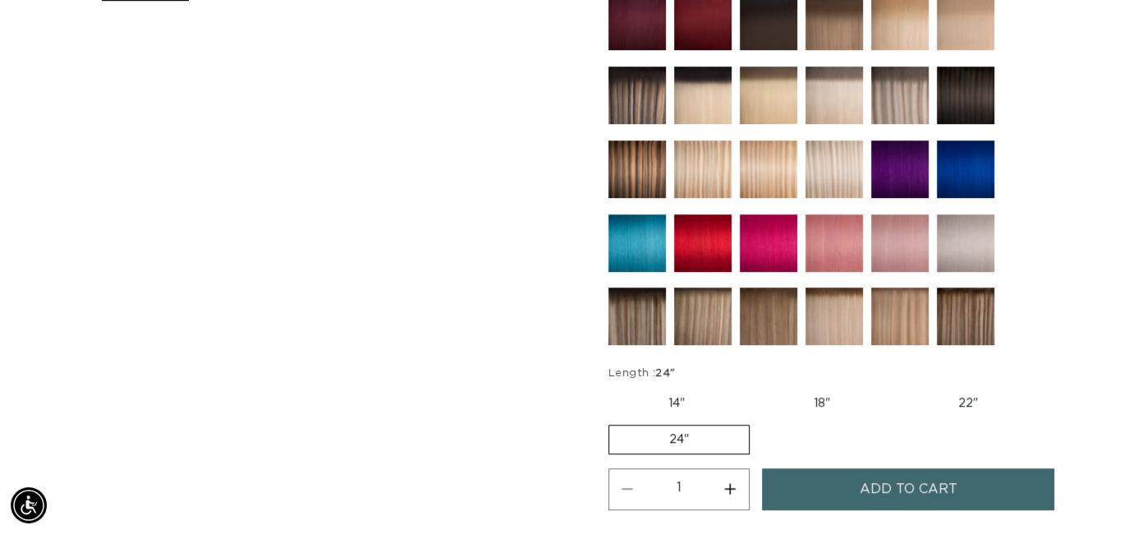
scroll to position [786, 0]
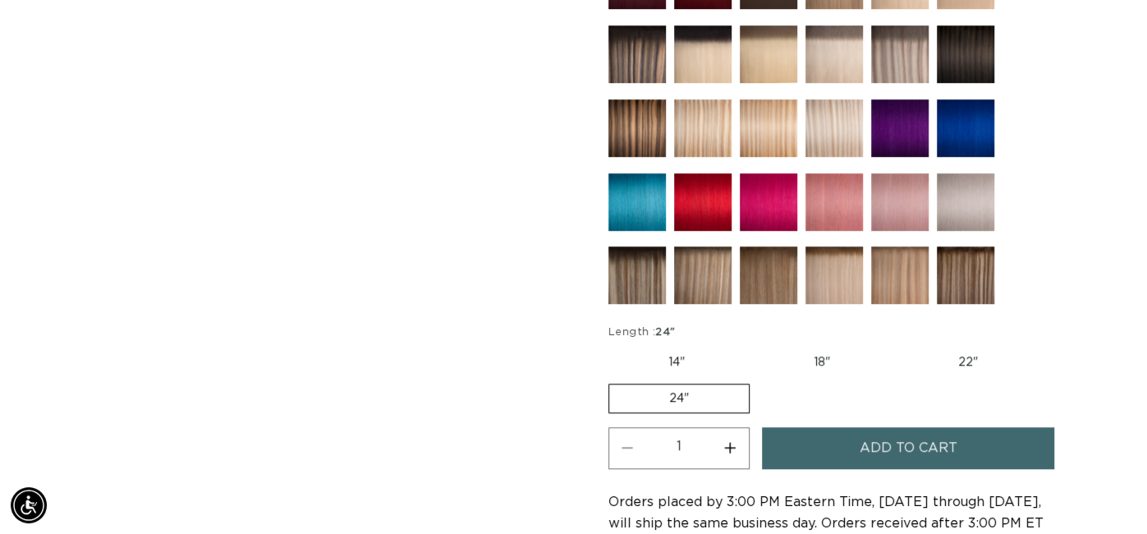
click at [972, 365] on label "22" Variant sold out or unavailable" at bounding box center [968, 362] width 140 height 28
click at [899, 346] on input "22" Variant sold out or unavailable" at bounding box center [898, 345] width 1 height 1
radio input "true"
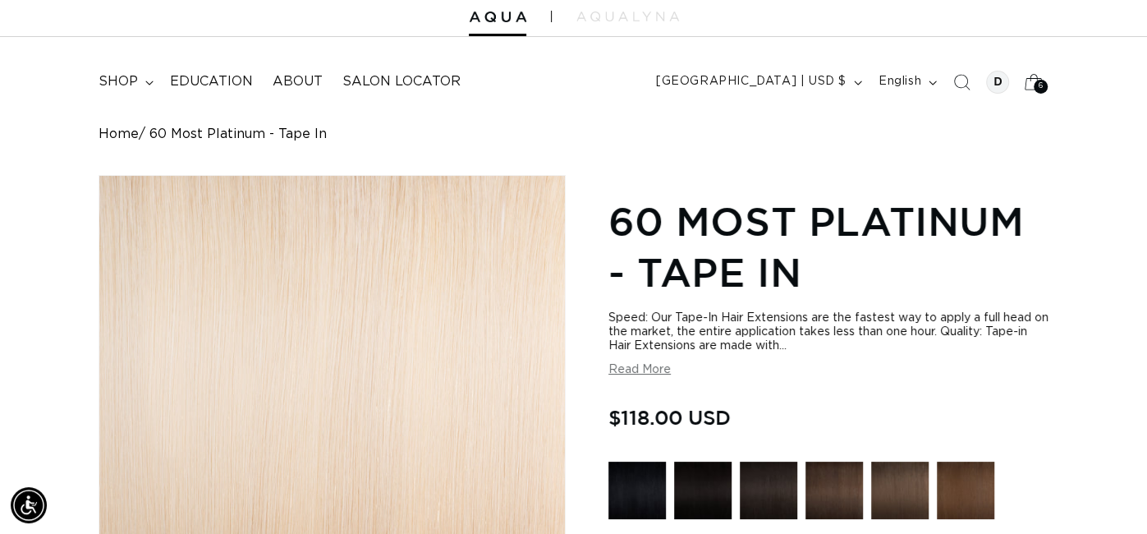
scroll to position [0, 2061]
click at [1034, 84] on div "6 6" at bounding box center [1041, 87] width 14 height 14
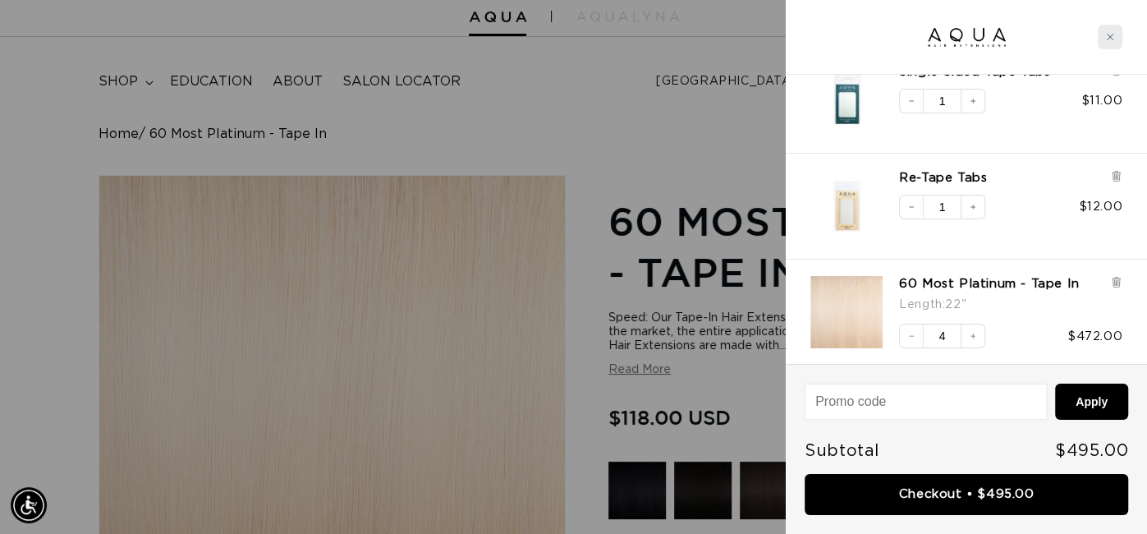
click at [1110, 48] on div "Close cart" at bounding box center [1110, 37] width 25 height 25
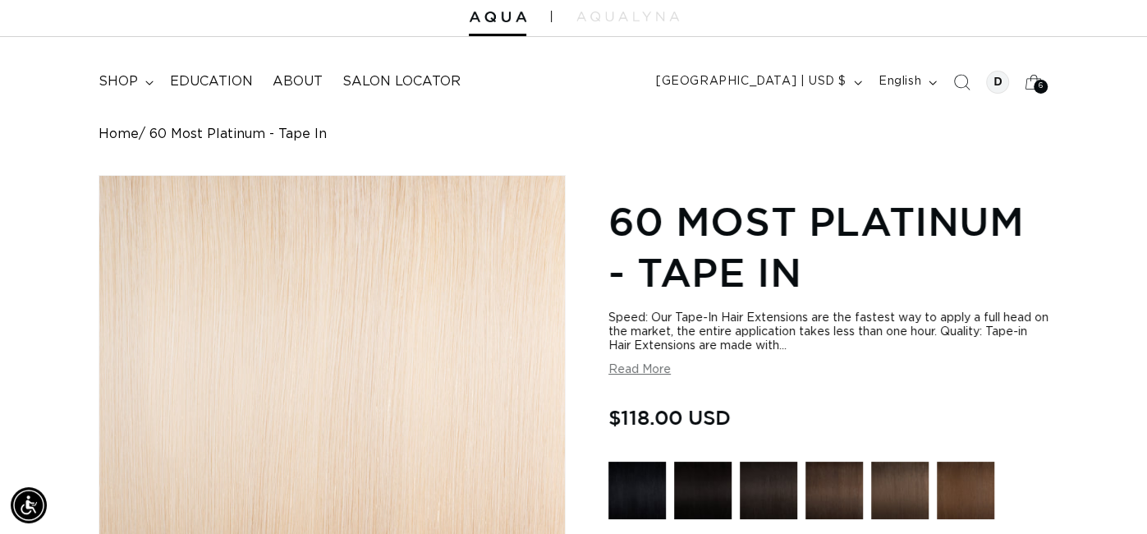
scroll to position [0, 1030]
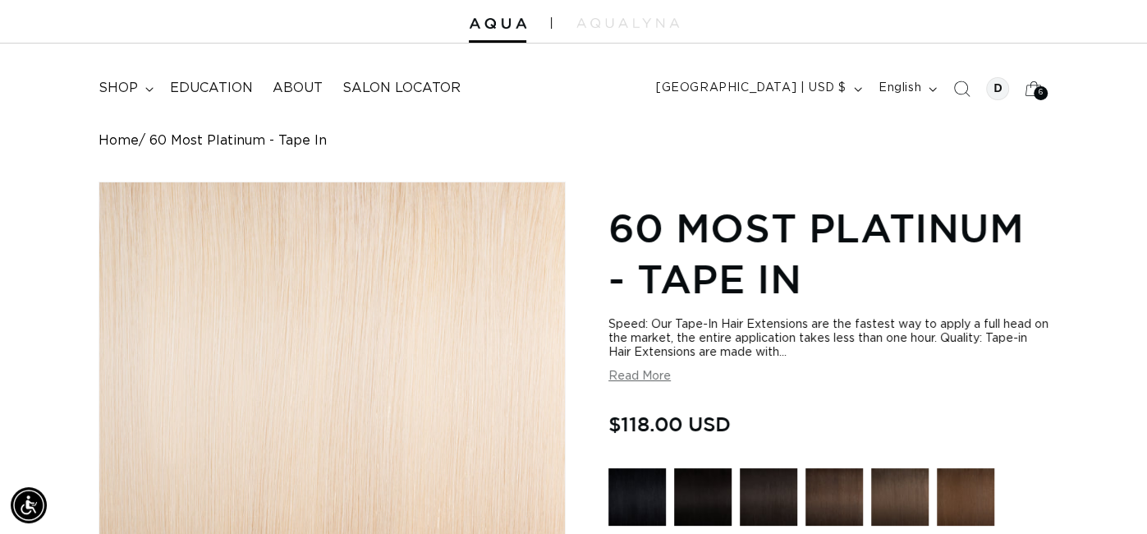
scroll to position [0, 2061]
